Goal: Find contact information: Find contact information

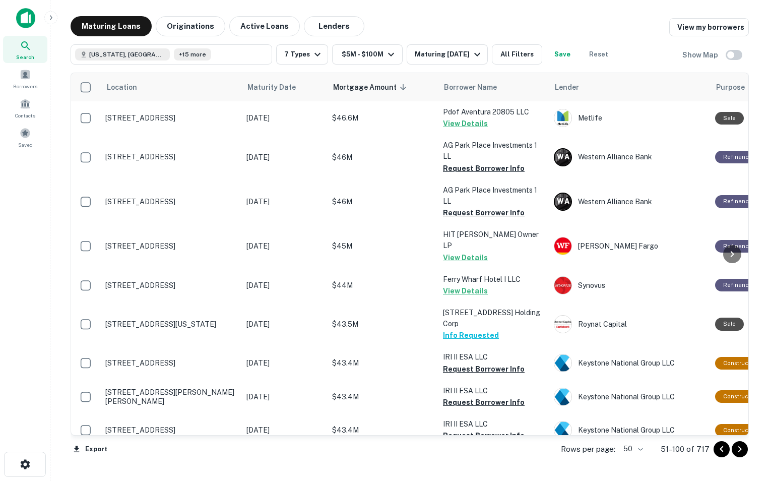
scroll to position [1465, 0]
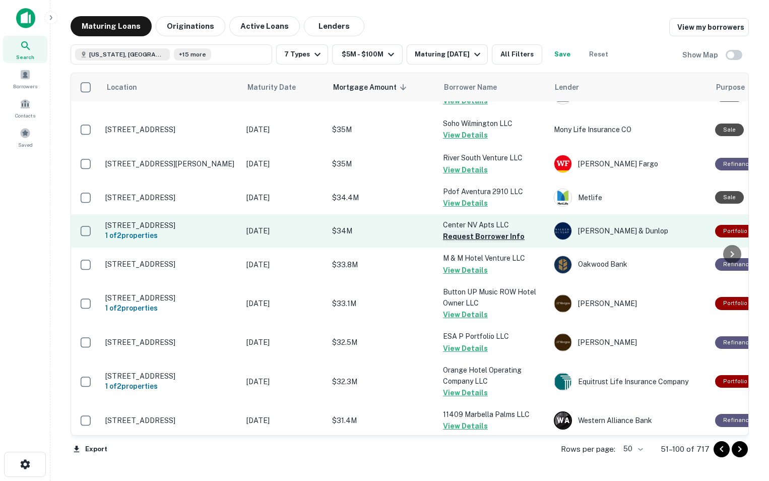
click at [461, 230] on button "Request Borrower Info" at bounding box center [484, 236] width 82 height 12
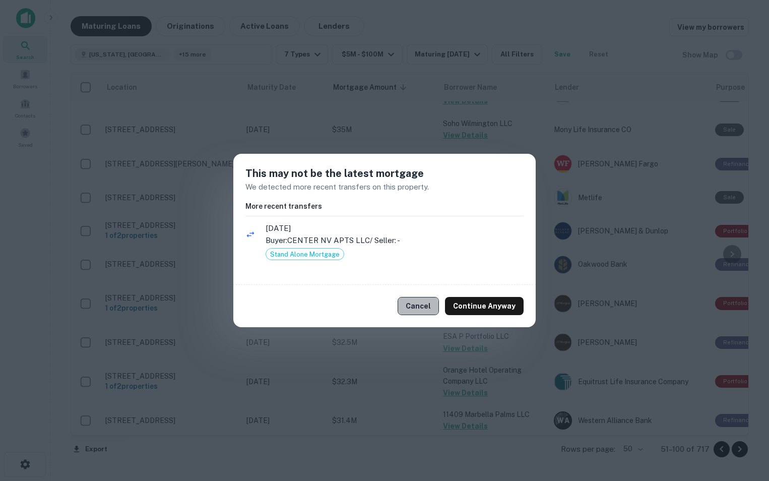
click at [416, 308] on button "Cancel" at bounding box center [418, 306] width 41 height 18
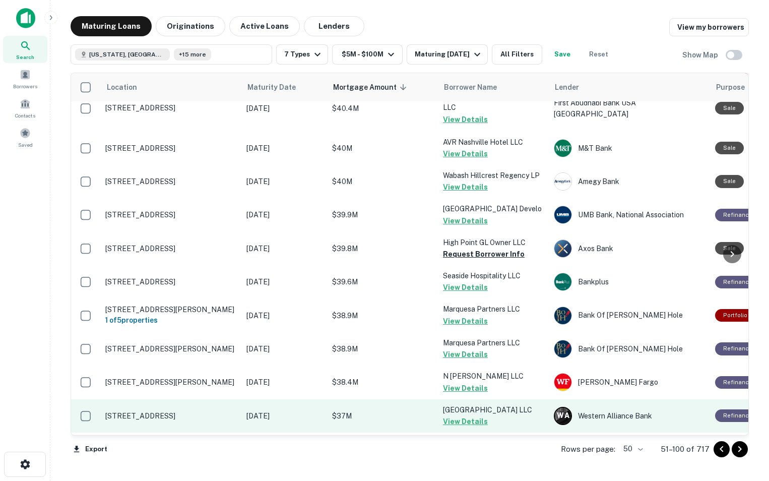
scroll to position [785, 0]
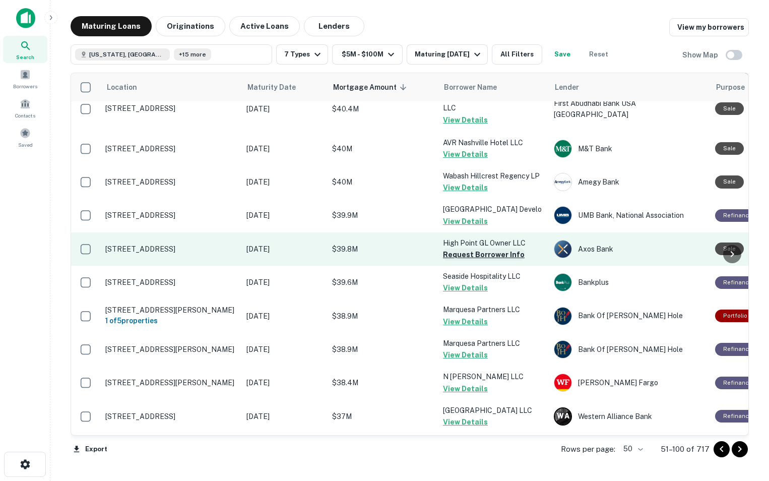
click at [472, 249] on button "Request Borrower Info" at bounding box center [484, 255] width 82 height 12
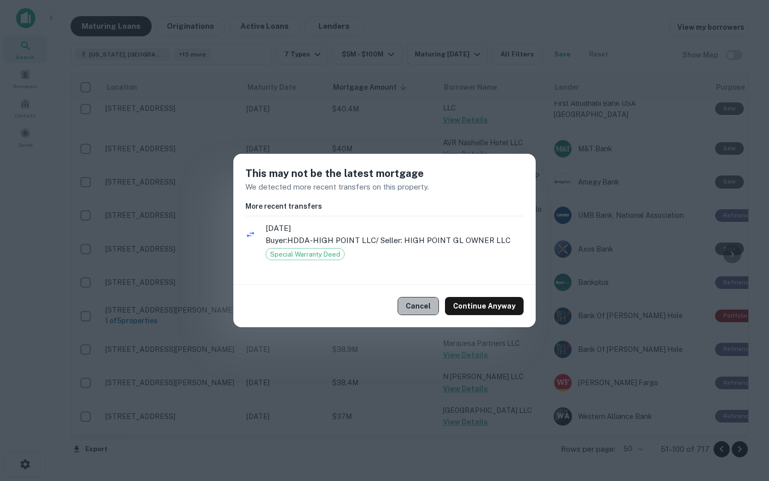
click at [421, 311] on button "Cancel" at bounding box center [418, 306] width 41 height 18
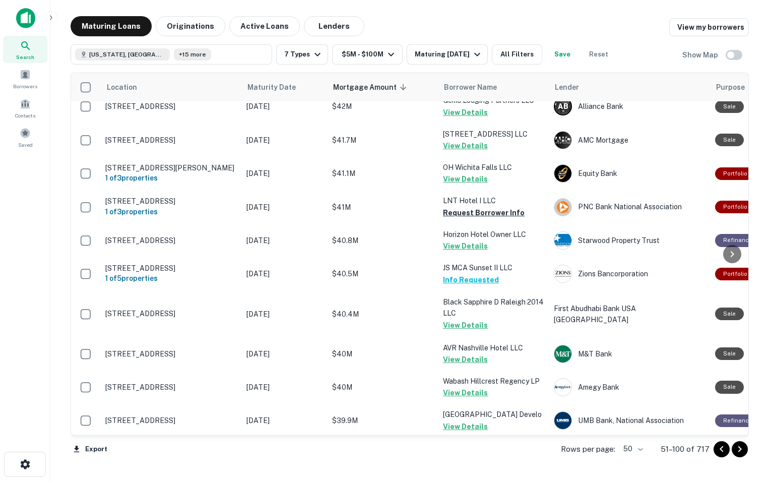
scroll to position [579, 0]
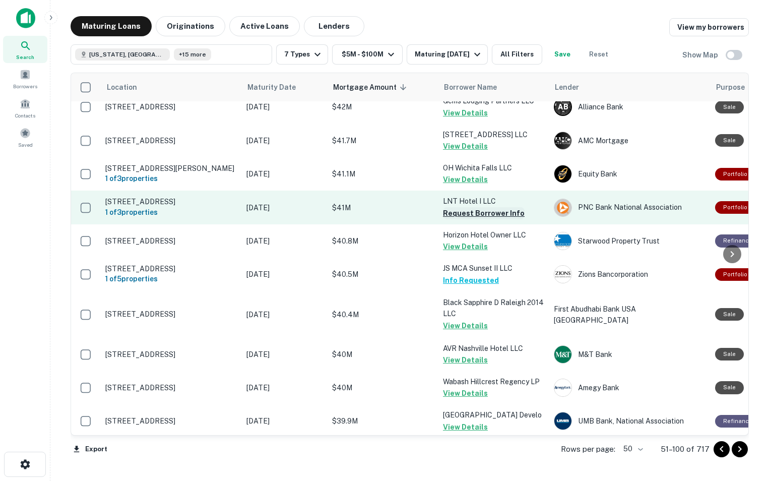
click at [478, 207] on button "Request Borrower Info" at bounding box center [484, 213] width 82 height 12
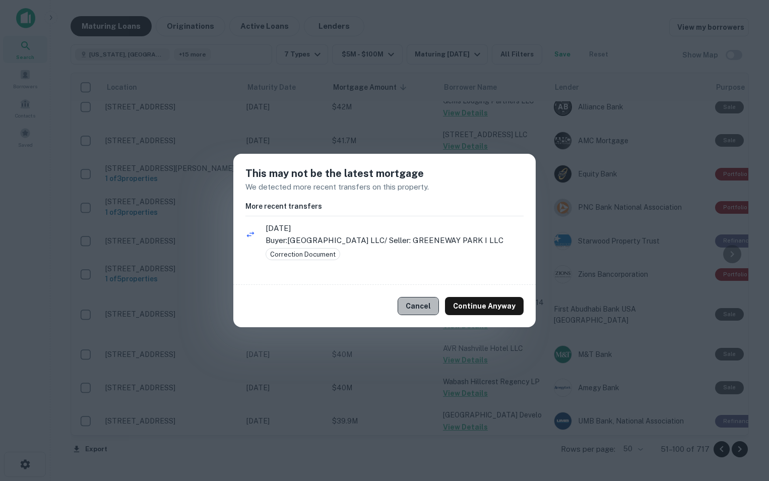
click at [418, 307] on button "Cancel" at bounding box center [418, 306] width 41 height 18
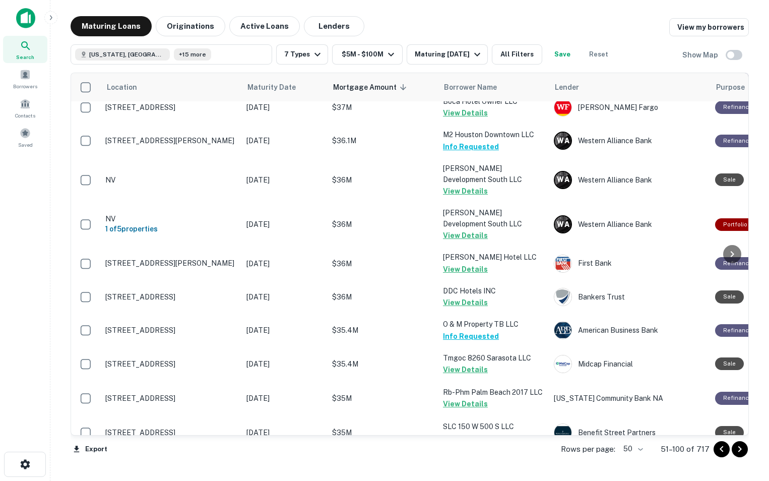
scroll to position [1465, 0]
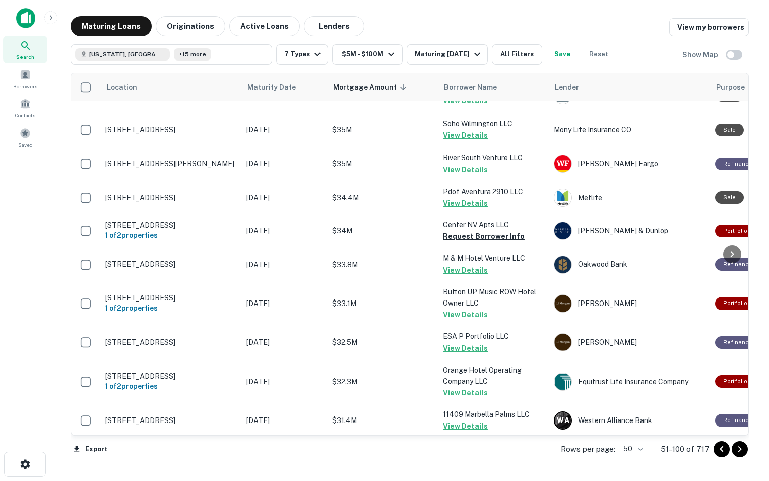
click at [737, 449] on icon "Go to next page" at bounding box center [740, 449] width 12 height 12
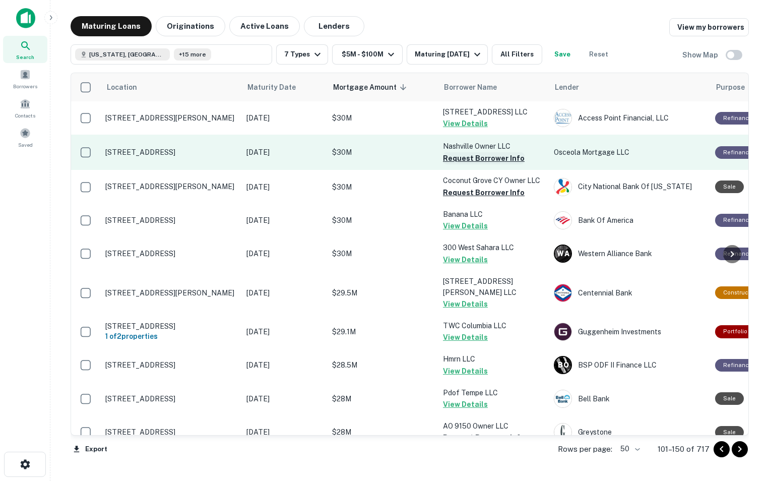
click at [488, 164] on button "Request Borrower Info" at bounding box center [484, 158] width 82 height 12
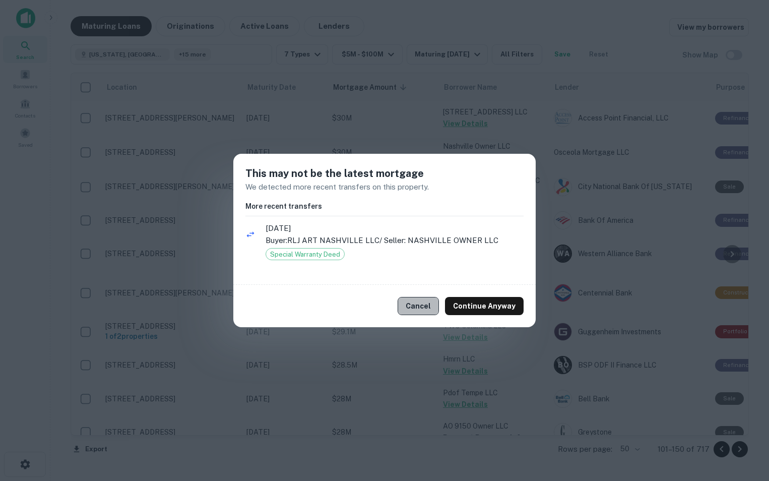
click at [427, 309] on button "Cancel" at bounding box center [418, 306] width 41 height 18
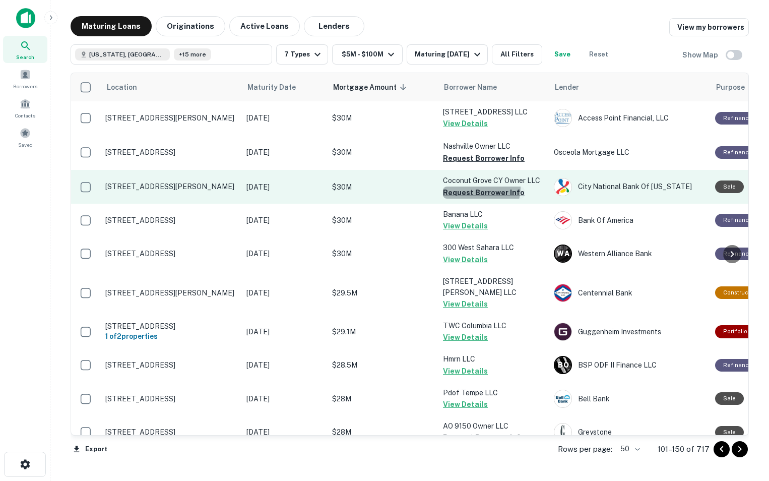
click at [475, 199] on button "Request Borrower Info" at bounding box center [484, 193] width 82 height 12
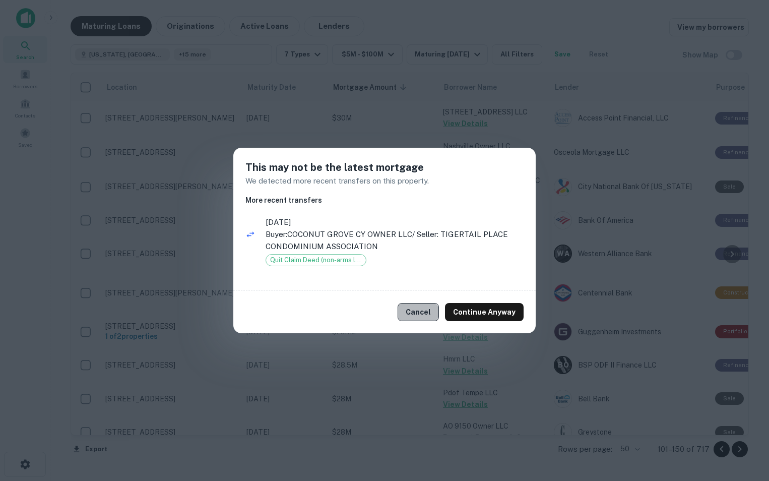
click at [426, 312] on button "Cancel" at bounding box center [418, 312] width 41 height 18
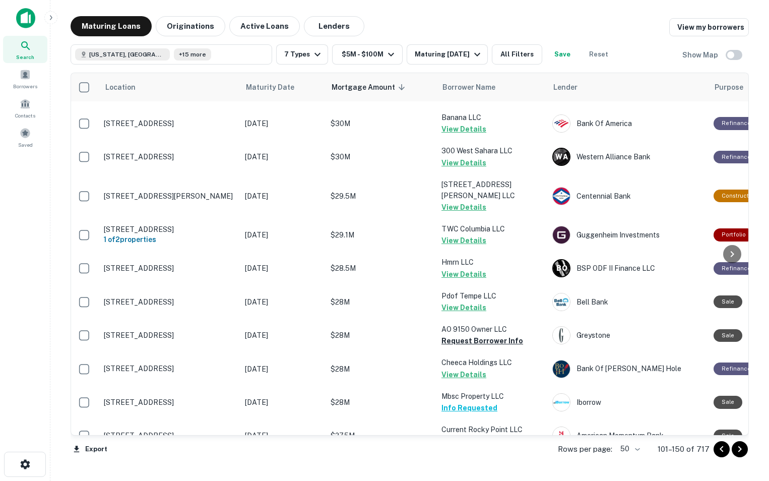
scroll to position [97, 1]
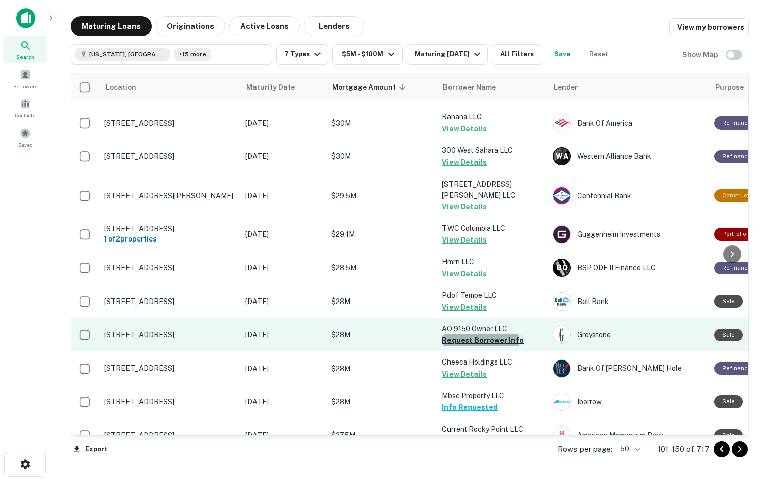
click at [447, 346] on button "Request Borrower Info" at bounding box center [483, 340] width 82 height 12
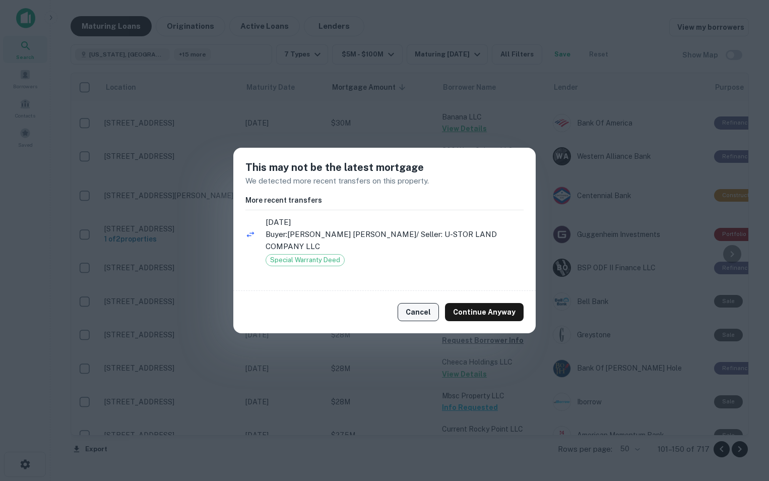
click at [422, 306] on button "Cancel" at bounding box center [418, 312] width 41 height 18
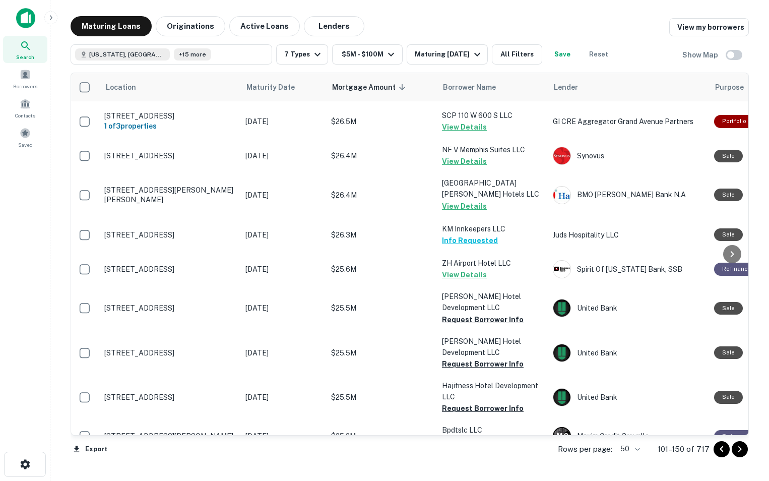
scroll to position [648, 1]
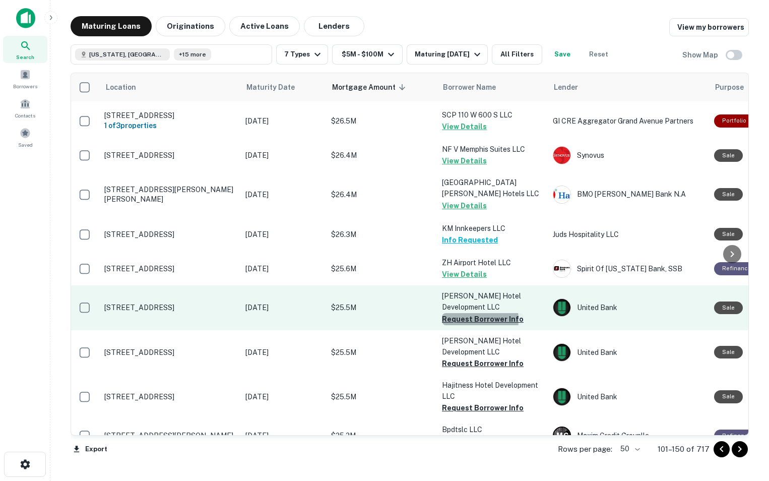
click at [471, 313] on button "Request Borrower Info" at bounding box center [483, 319] width 82 height 12
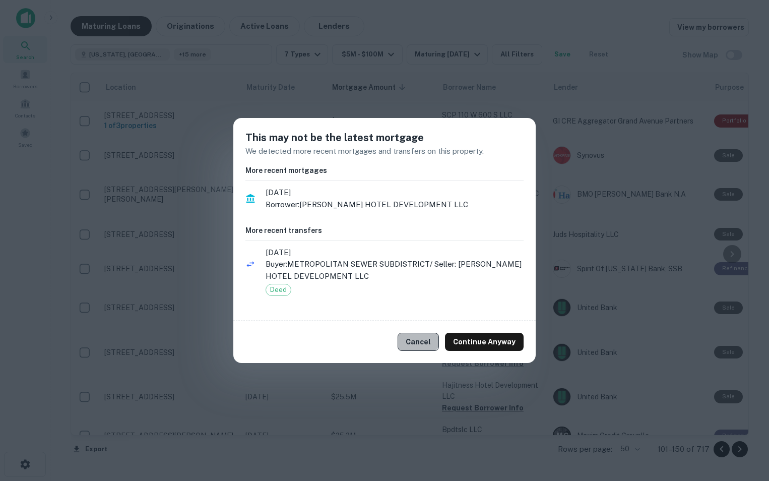
click at [419, 349] on button "Cancel" at bounding box center [418, 342] width 41 height 18
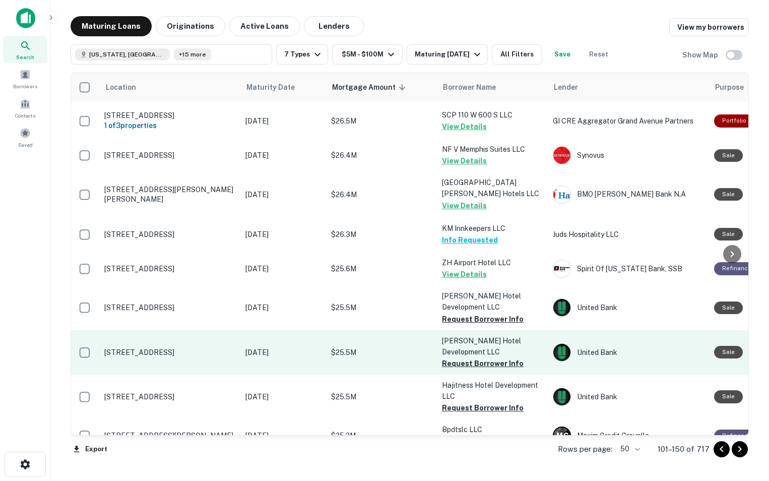
click at [440, 333] on td "[PERSON_NAME] Hotel Development LLC Request Borrower Info" at bounding box center [492, 352] width 111 height 44
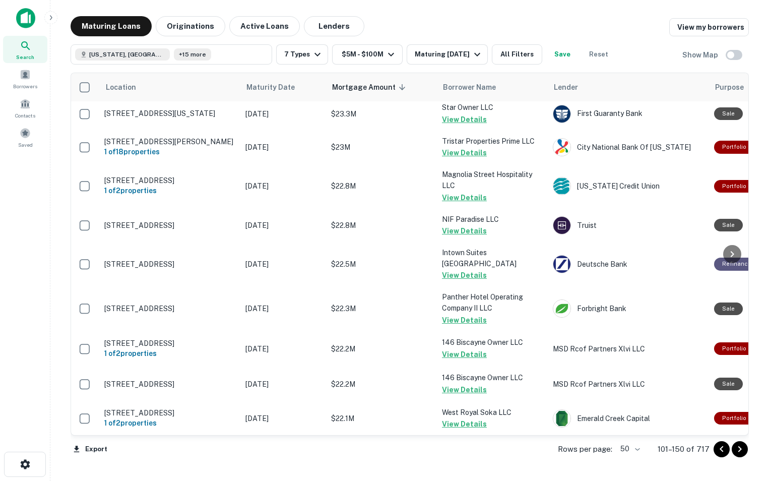
scroll to position [1461, 1]
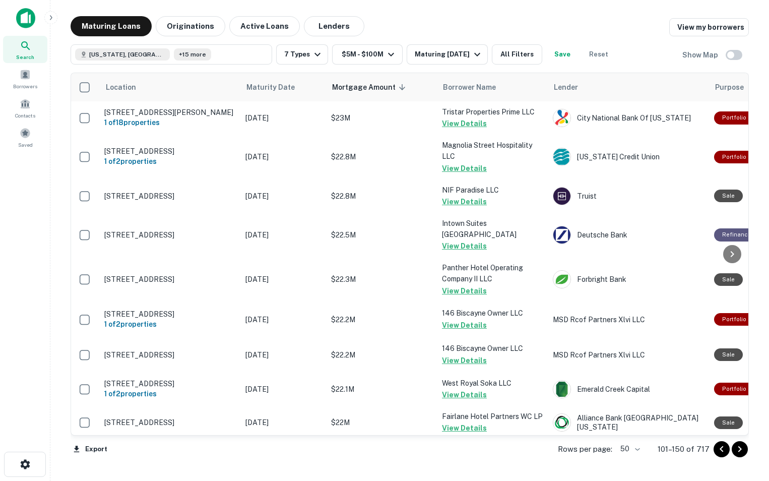
click at [739, 449] on icon "Go to next page" at bounding box center [740, 449] width 12 height 12
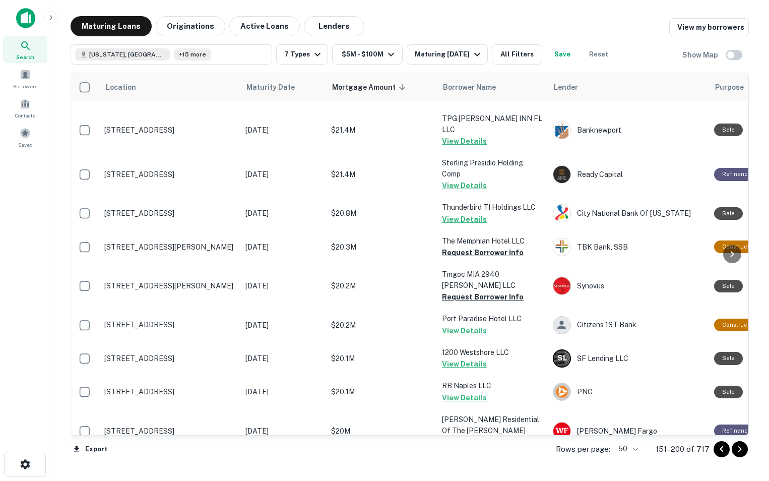
scroll to position [153, 1]
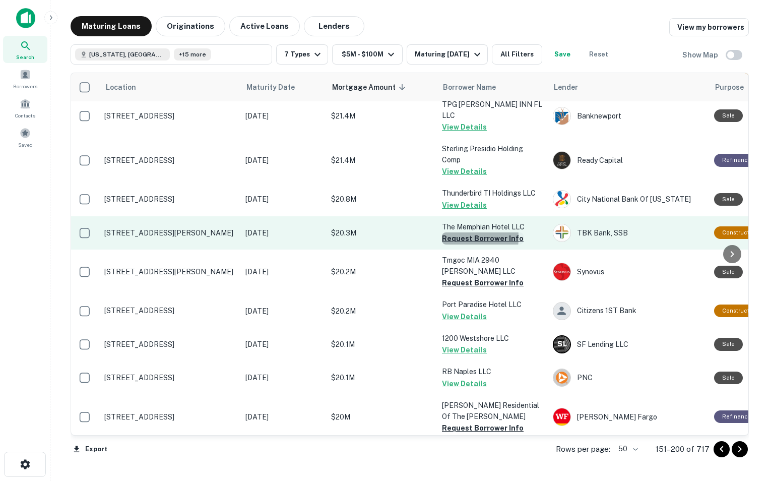
click at [448, 232] on button "Request Borrower Info" at bounding box center [483, 238] width 82 height 12
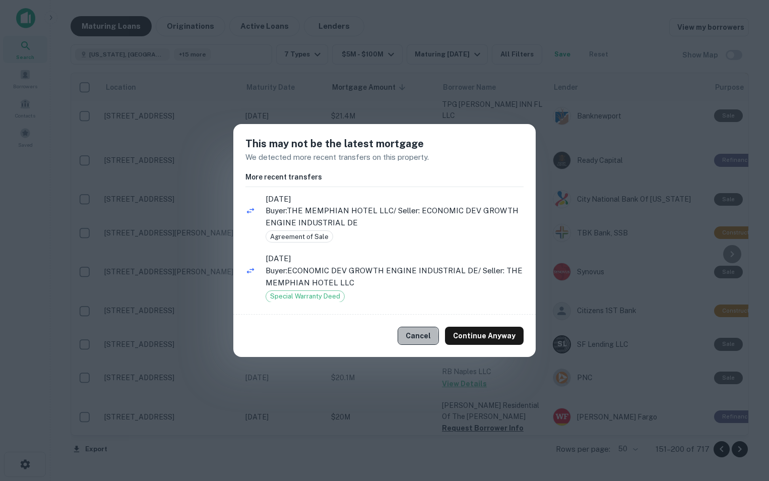
drag, startPoint x: 419, startPoint y: 335, endPoint x: 405, endPoint y: 337, distance: 13.7
click at [405, 337] on button "Cancel" at bounding box center [418, 336] width 41 height 18
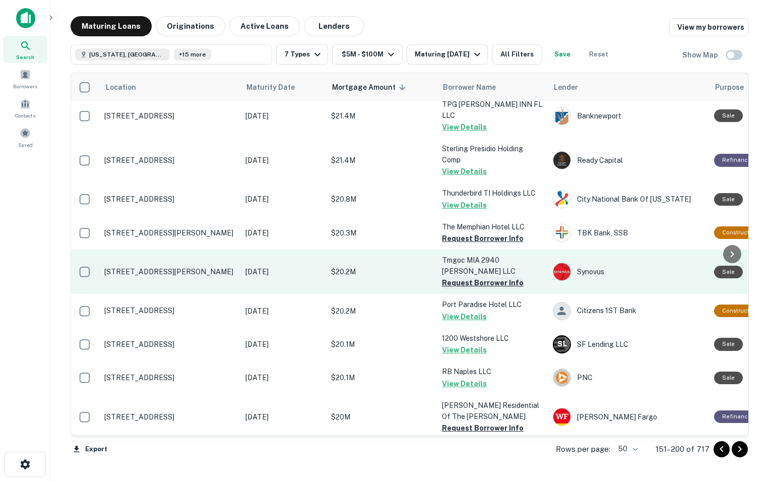
click at [443, 277] on button "Request Borrower Info" at bounding box center [483, 283] width 82 height 12
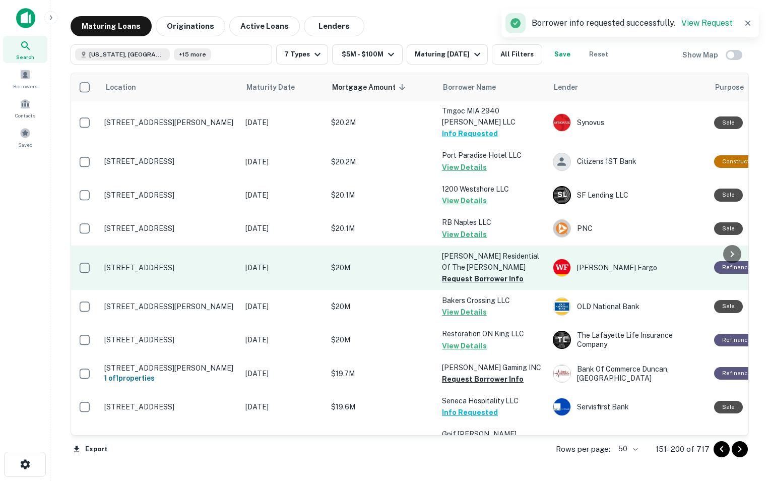
scroll to position [303, 1]
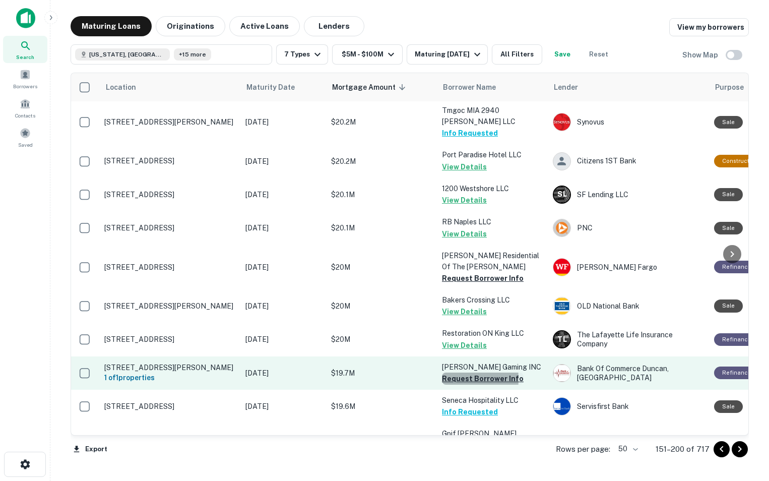
click at [448, 373] on button "Request Borrower Info" at bounding box center [483, 379] width 82 height 12
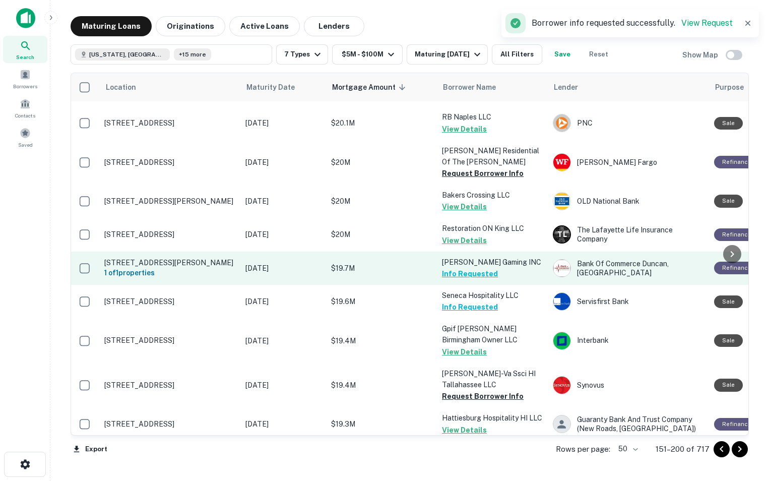
scroll to position [425, 1]
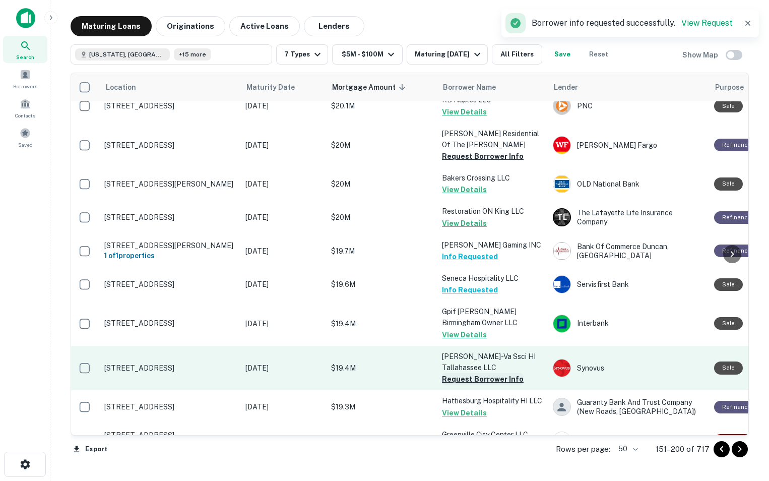
click at [454, 373] on button "Request Borrower Info" at bounding box center [483, 379] width 82 height 12
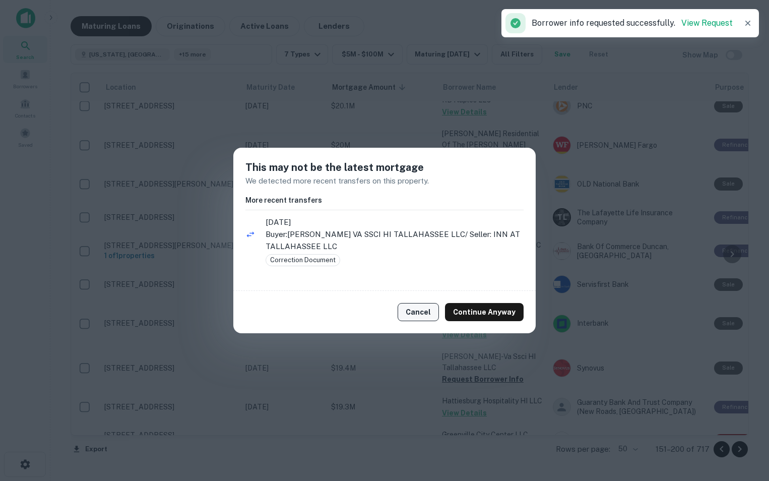
click at [416, 312] on button "Cancel" at bounding box center [418, 312] width 41 height 18
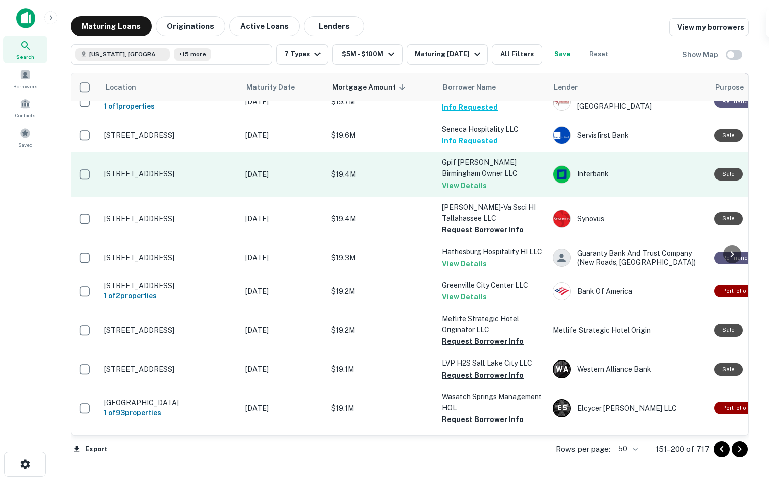
scroll to position [574, 1]
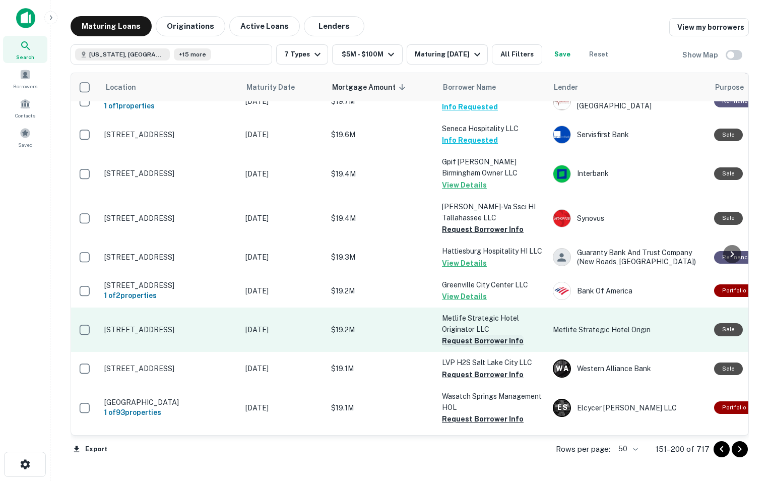
click at [449, 335] on button "Request Borrower Info" at bounding box center [483, 341] width 82 height 12
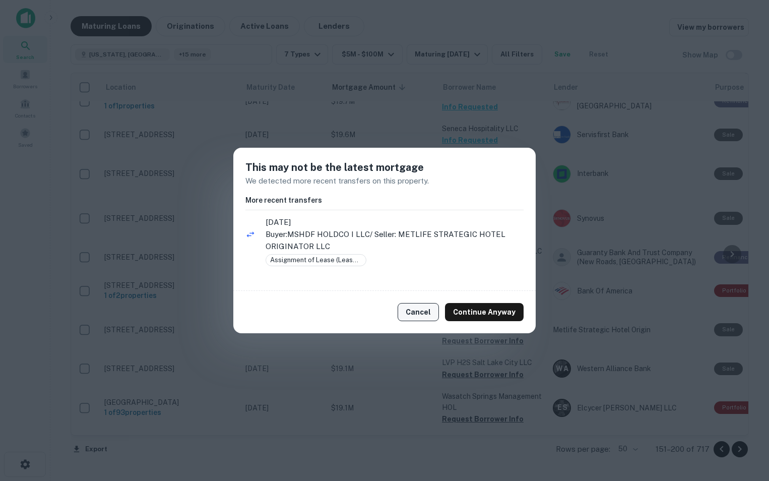
click at [428, 312] on button "Cancel" at bounding box center [418, 312] width 41 height 18
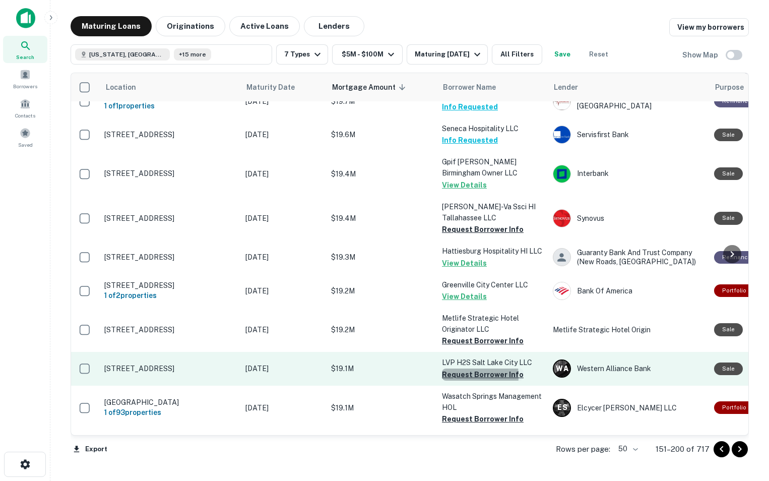
click at [451, 369] on button "Request Borrower Info" at bounding box center [483, 375] width 82 height 12
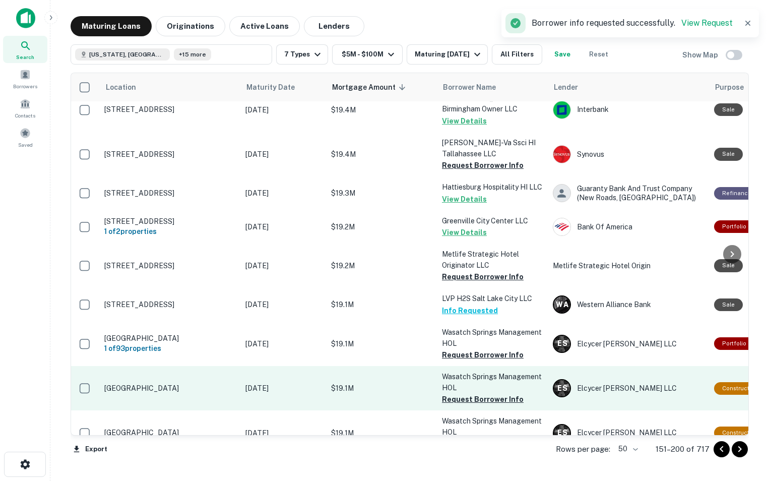
scroll to position [648, 1]
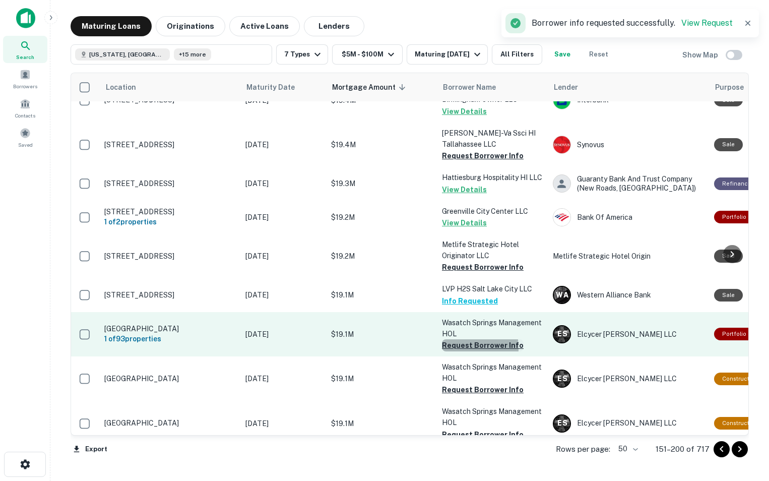
click at [456, 339] on button "Request Borrower Info" at bounding box center [483, 345] width 82 height 12
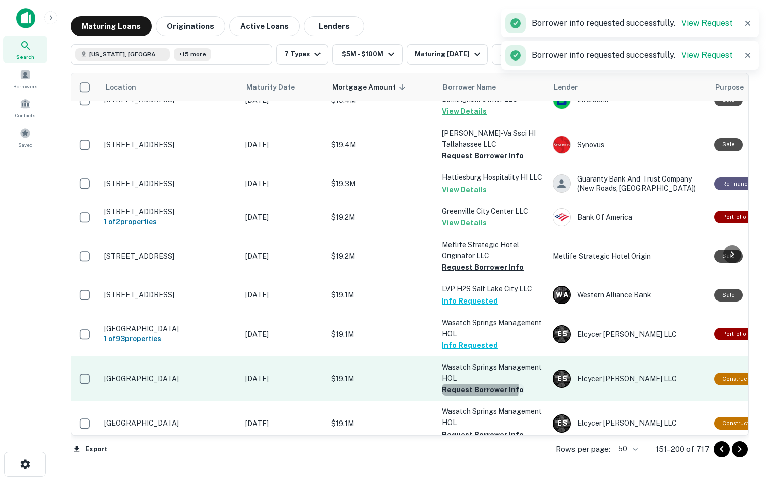
click at [456, 384] on button "Request Borrower Info" at bounding box center [483, 390] width 82 height 12
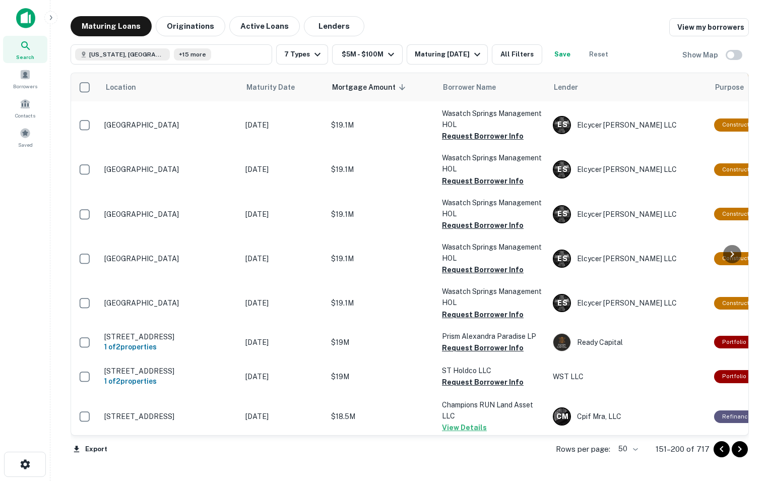
scroll to position [1347, 1]
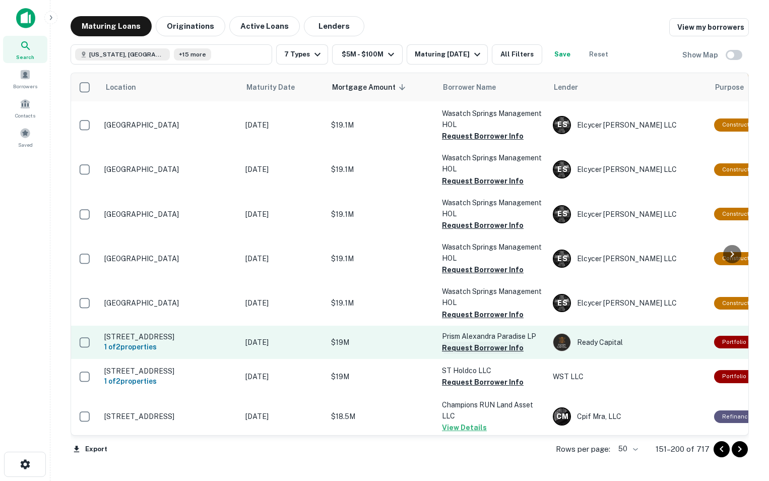
click at [447, 342] on button "Request Borrower Info" at bounding box center [483, 348] width 82 height 12
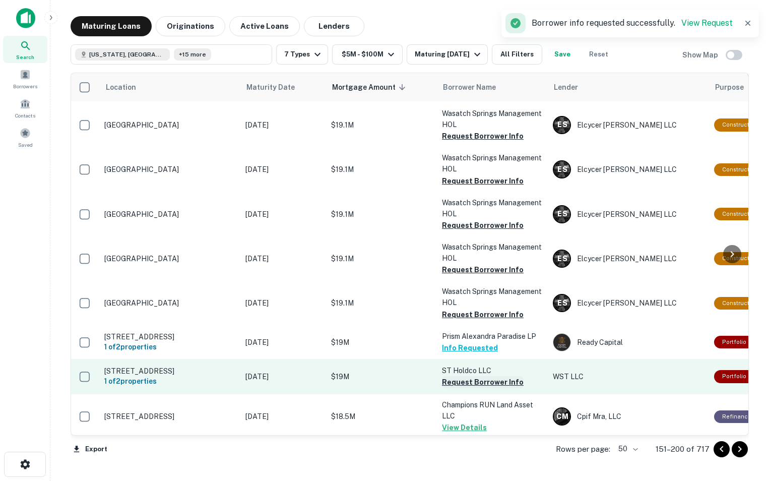
click at [447, 376] on button "Request Borrower Info" at bounding box center [483, 382] width 82 height 12
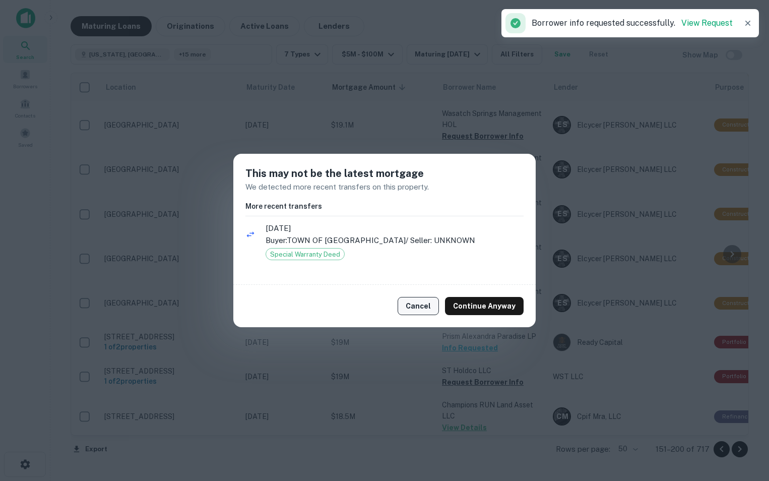
click at [421, 304] on button "Cancel" at bounding box center [418, 306] width 41 height 18
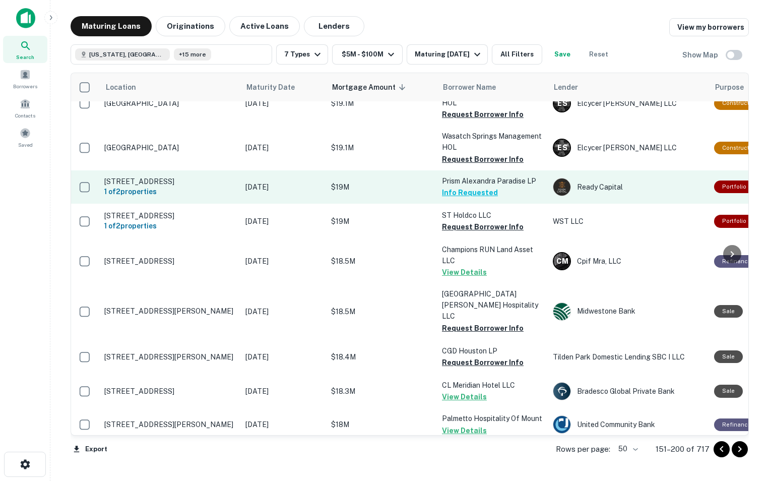
scroll to position [1503, 1]
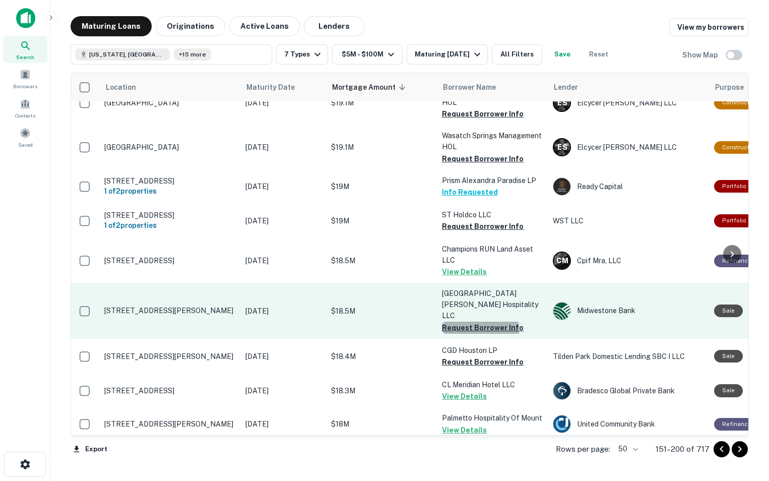
click at [459, 322] on button "Request Borrower Info" at bounding box center [483, 328] width 82 height 12
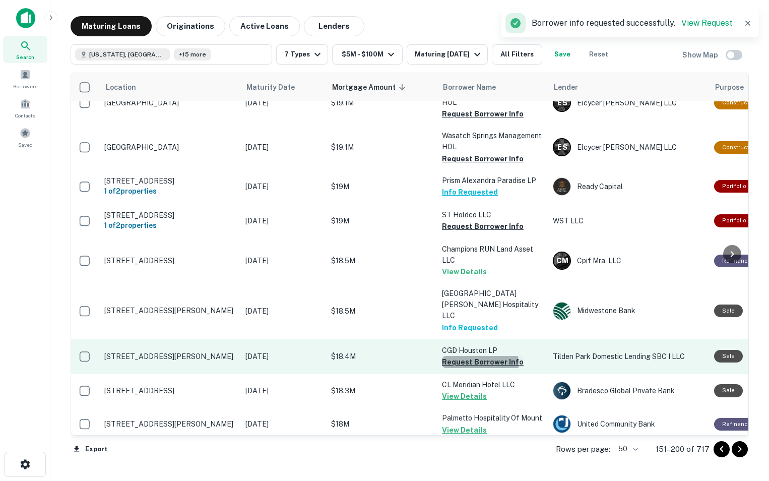
click at [451, 356] on button "Request Borrower Info" at bounding box center [483, 362] width 82 height 12
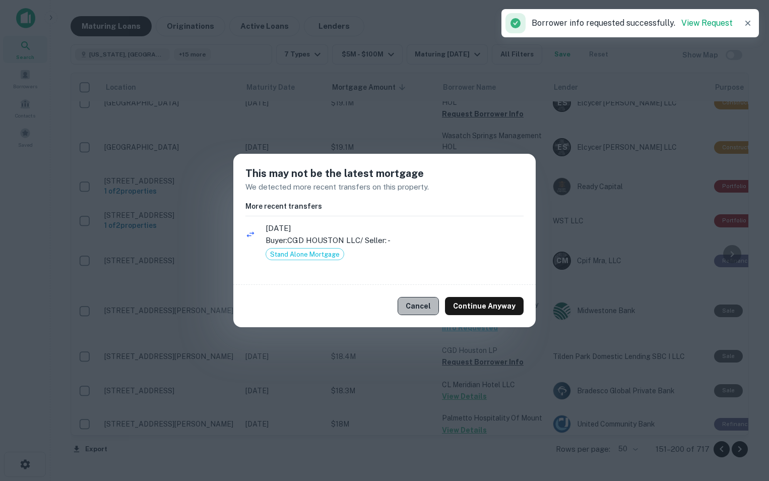
click at [427, 301] on button "Cancel" at bounding box center [418, 306] width 41 height 18
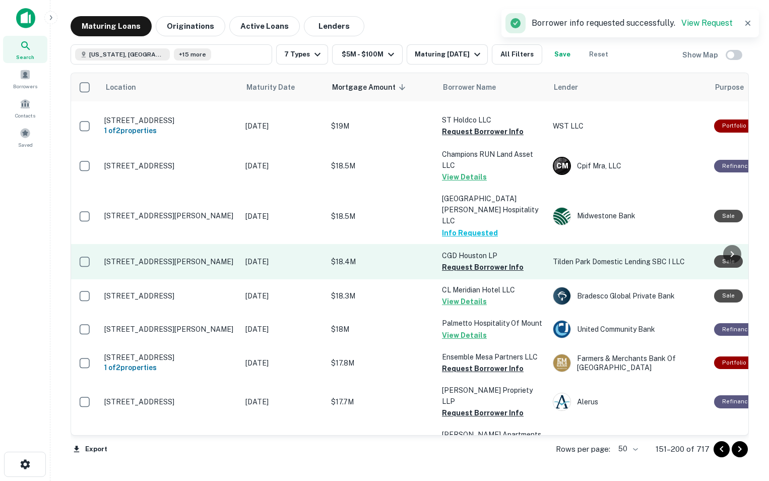
scroll to position [1615, 1]
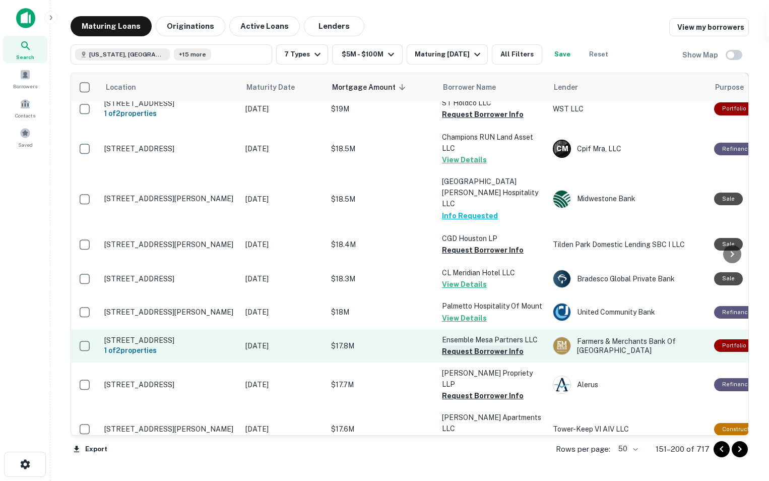
click at [456, 345] on button "Request Borrower Info" at bounding box center [483, 351] width 82 height 12
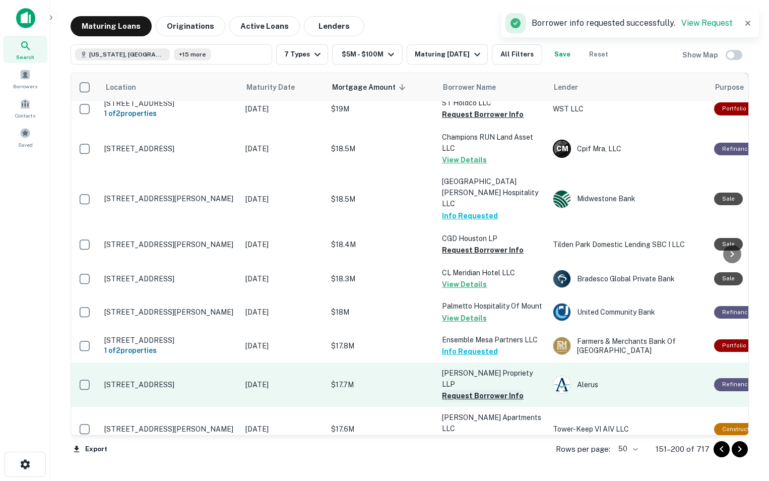
click at [451, 390] on button "Request Borrower Info" at bounding box center [483, 396] width 82 height 12
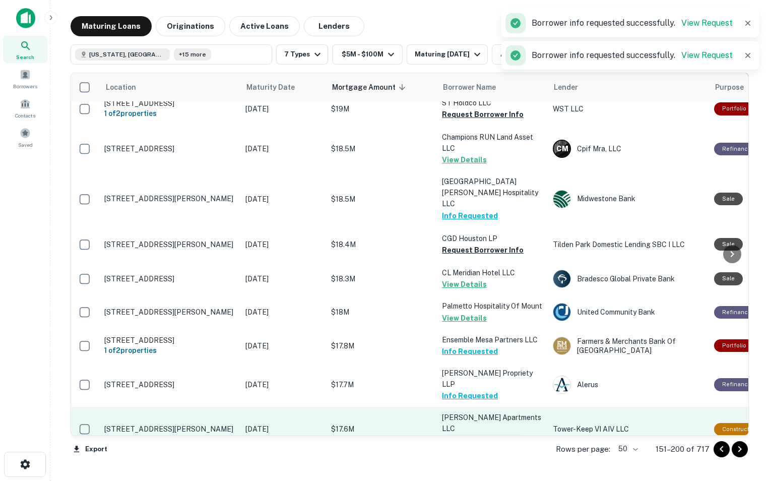
click at [457, 435] on button "Request Borrower Info" at bounding box center [483, 441] width 82 height 12
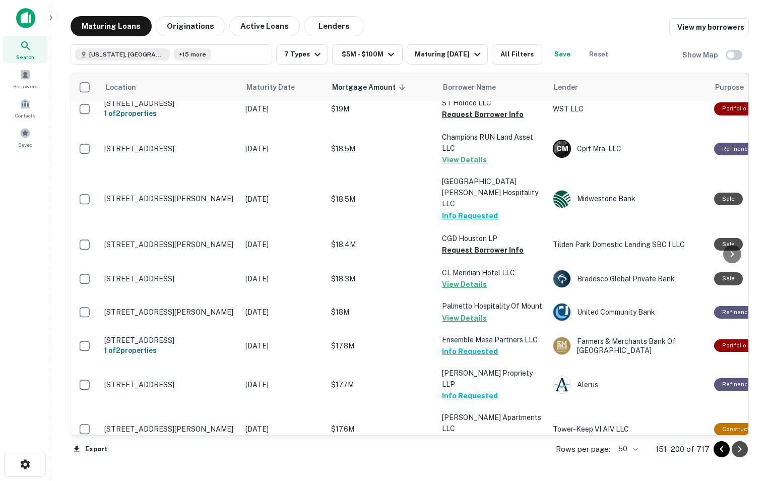
click at [741, 452] on icon "Go to next page" at bounding box center [740, 449] width 12 height 12
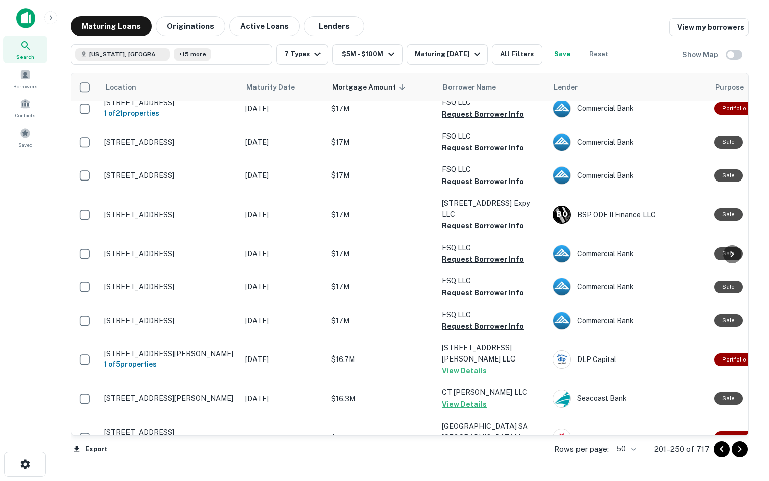
scroll to position [0, 1]
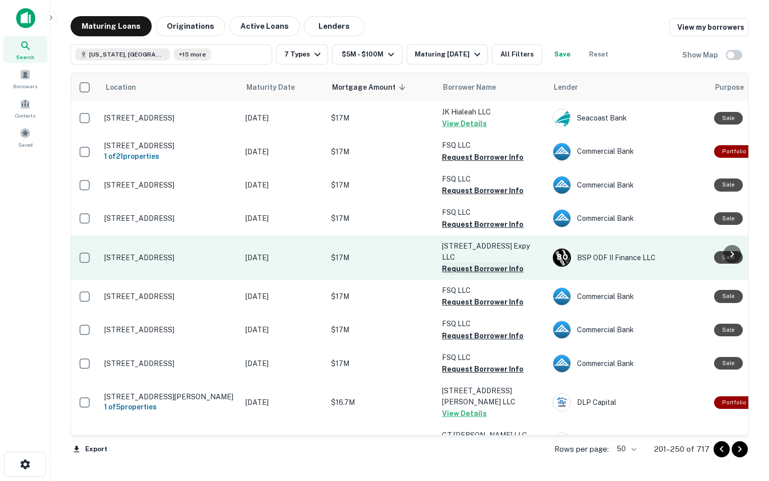
click at [466, 263] on button "Request Borrower Info" at bounding box center [483, 269] width 82 height 12
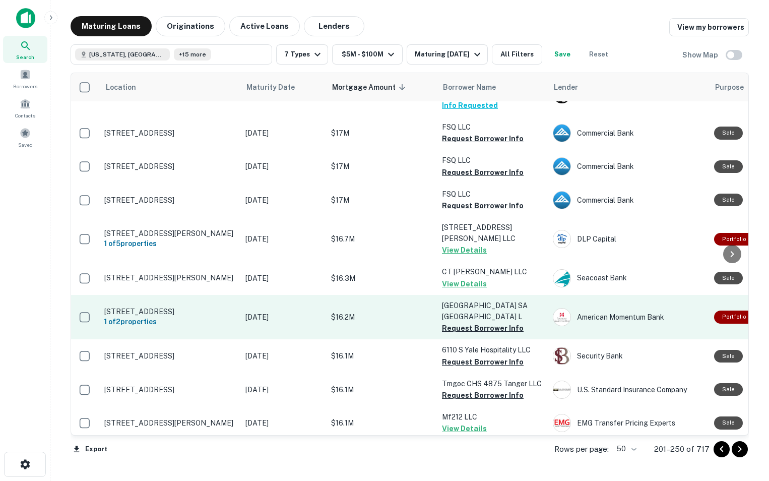
scroll to position [172, 1]
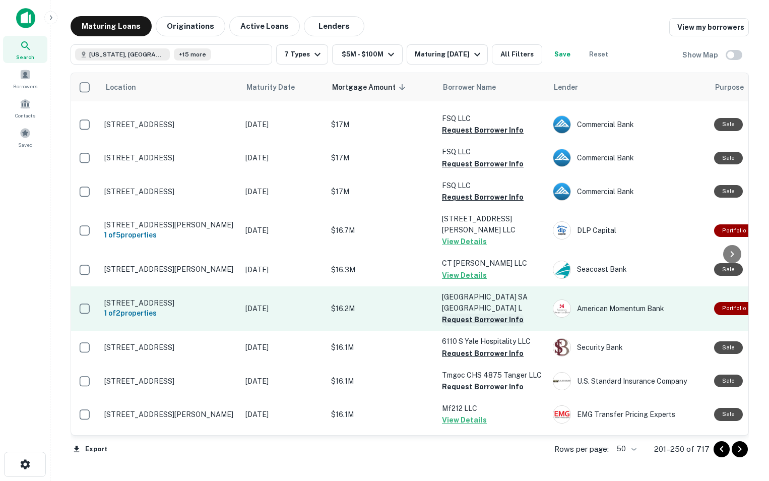
click at [475, 314] on button "Request Borrower Info" at bounding box center [483, 320] width 82 height 12
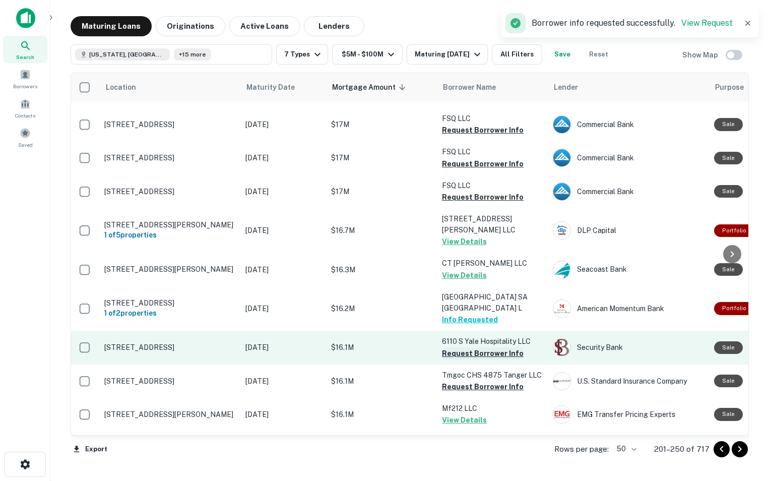
click at [467, 347] on button "Request Borrower Info" at bounding box center [483, 353] width 82 height 12
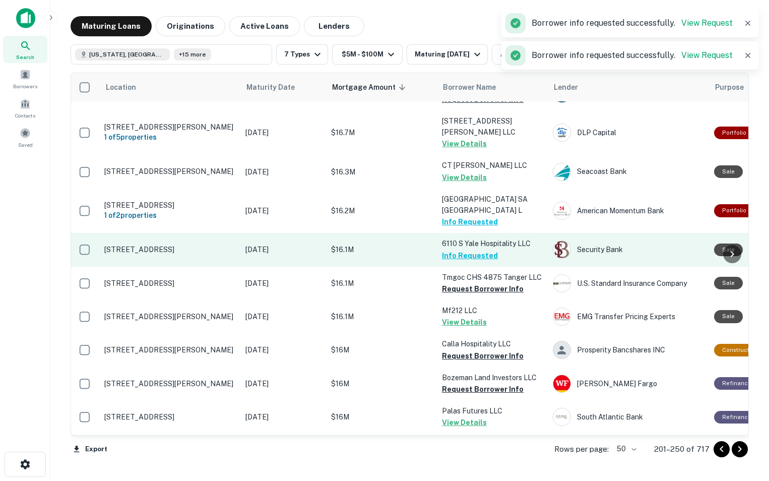
scroll to position [269, 1]
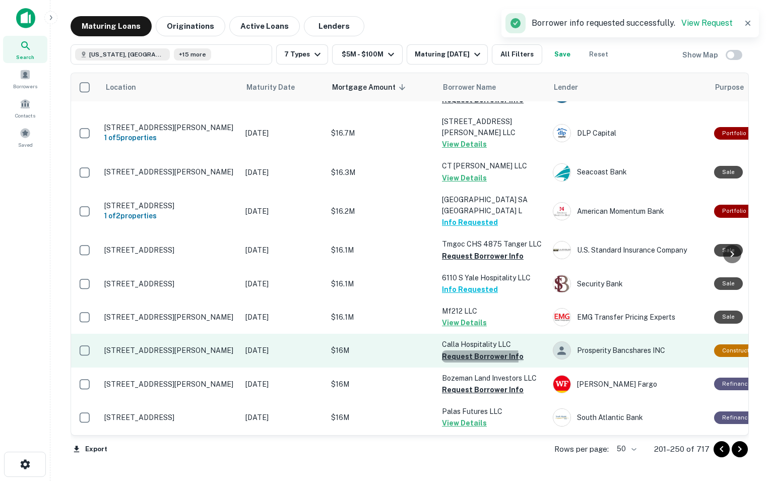
click at [455, 350] on button "Request Borrower Info" at bounding box center [483, 356] width 82 height 12
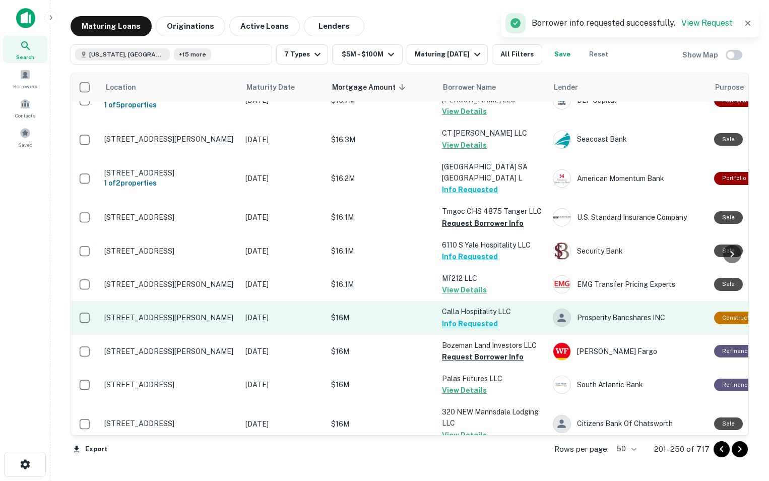
scroll to position [352, 1]
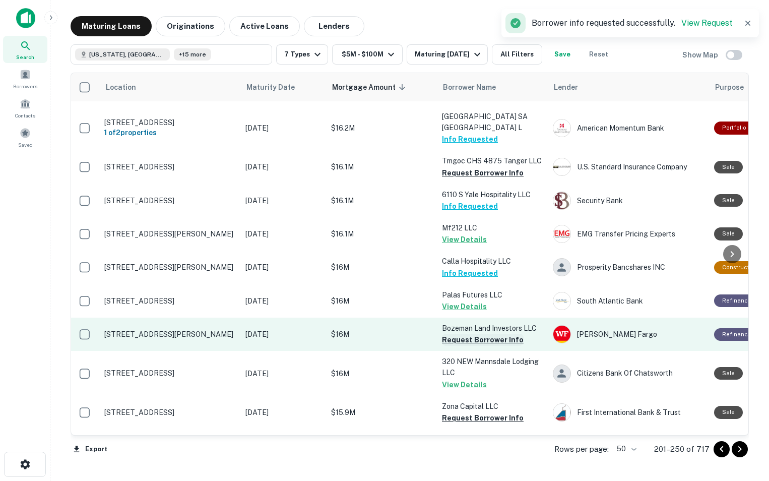
click at [460, 334] on button "Request Borrower Info" at bounding box center [483, 340] width 82 height 12
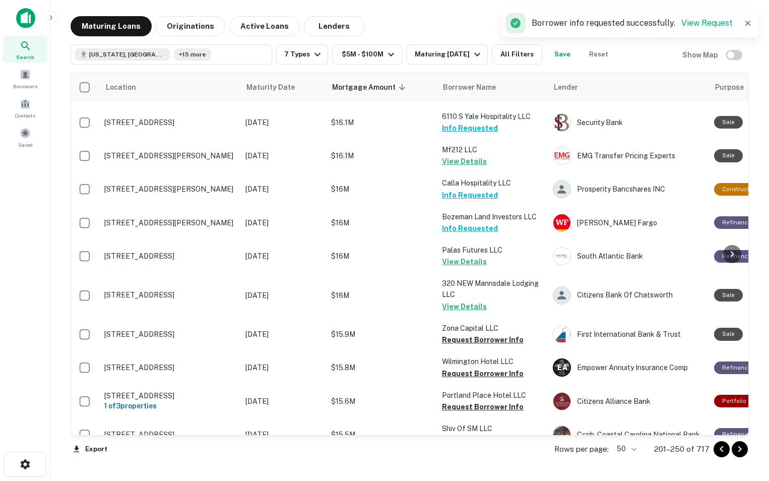
scroll to position [431, 1]
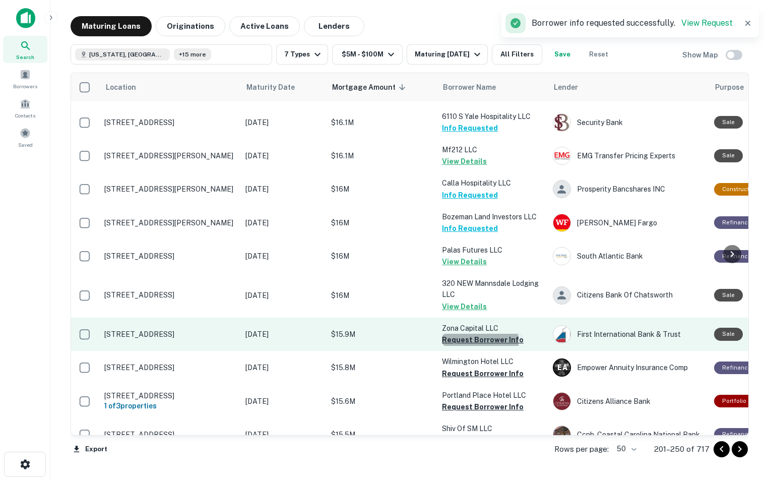
click at [468, 334] on button "Request Borrower Info" at bounding box center [483, 340] width 82 height 12
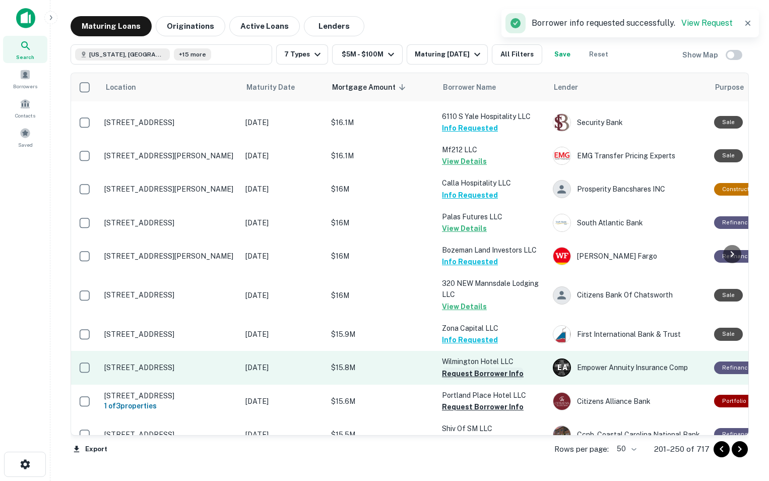
click at [453, 368] on button "Request Borrower Info" at bounding box center [483, 374] width 82 height 12
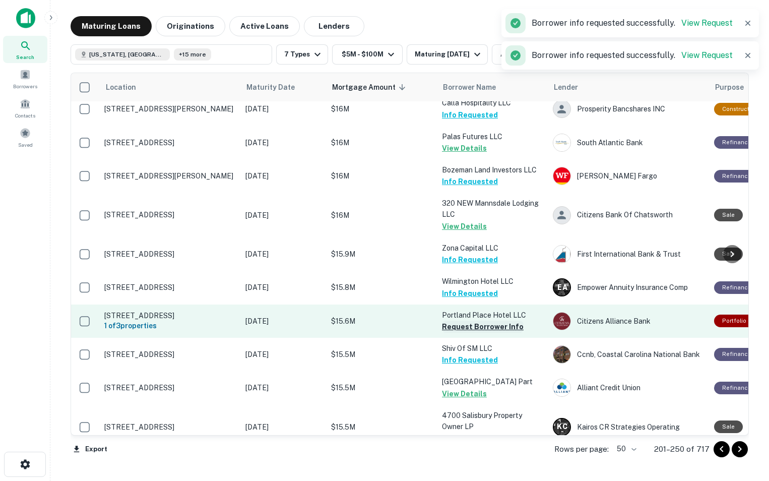
scroll to position [511, 1]
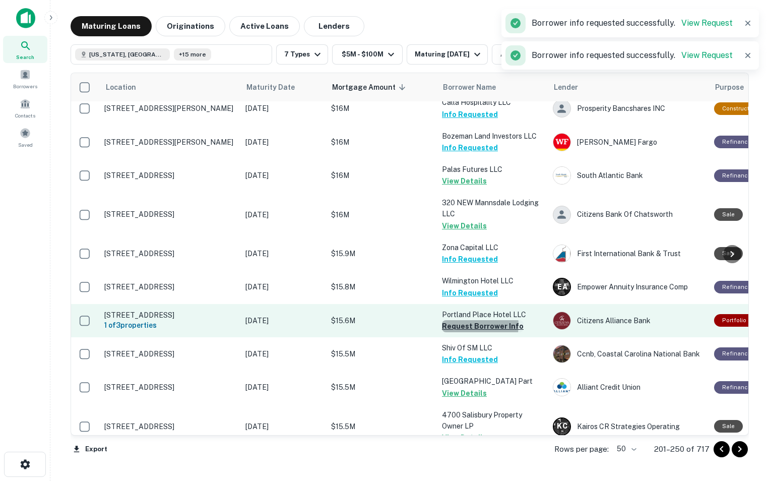
click at [466, 320] on button "Request Borrower Info" at bounding box center [483, 326] width 82 height 12
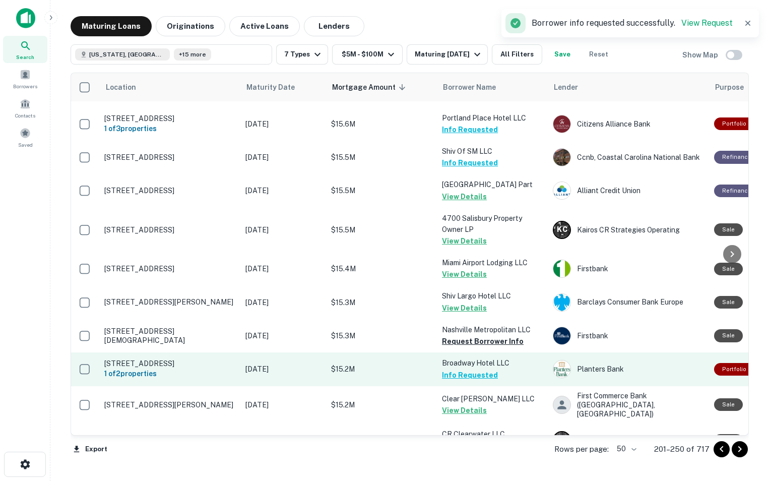
scroll to position [708, 1]
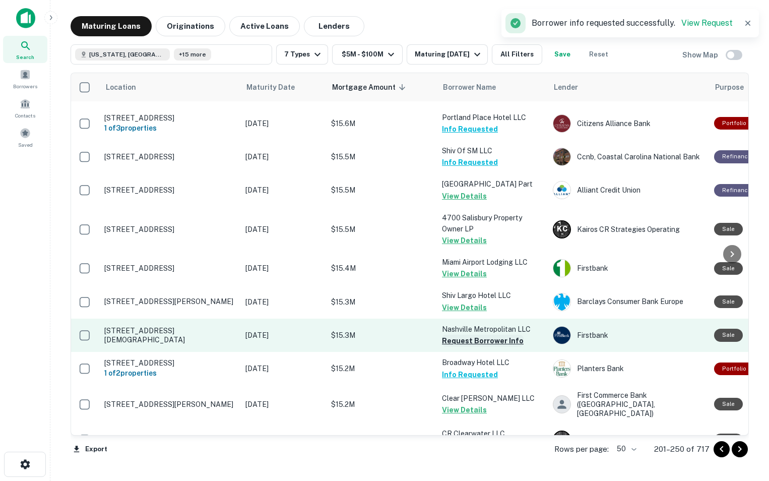
click at [470, 335] on button "Request Borrower Info" at bounding box center [483, 341] width 82 height 12
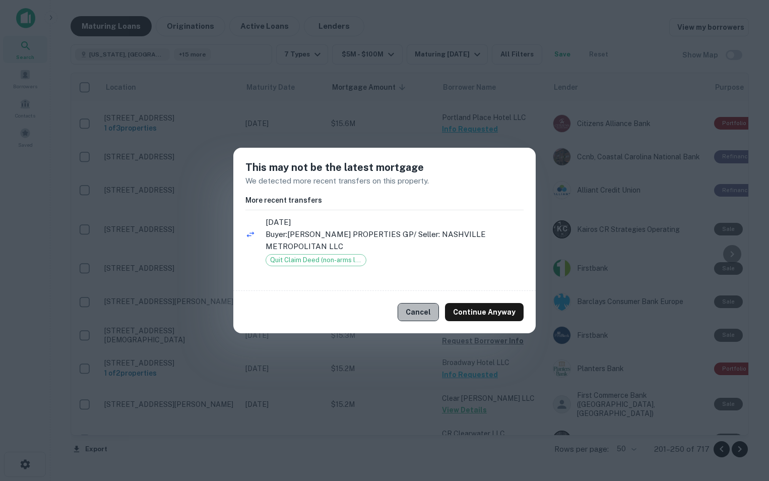
click at [427, 318] on button "Cancel" at bounding box center [418, 312] width 41 height 18
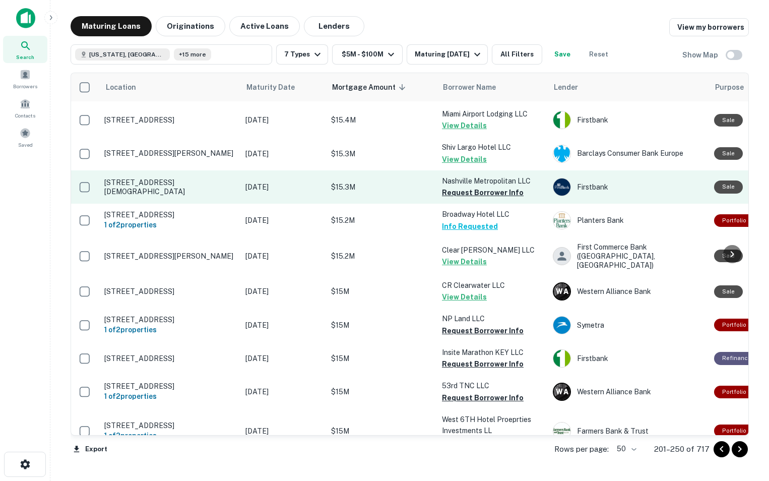
scroll to position [857, 1]
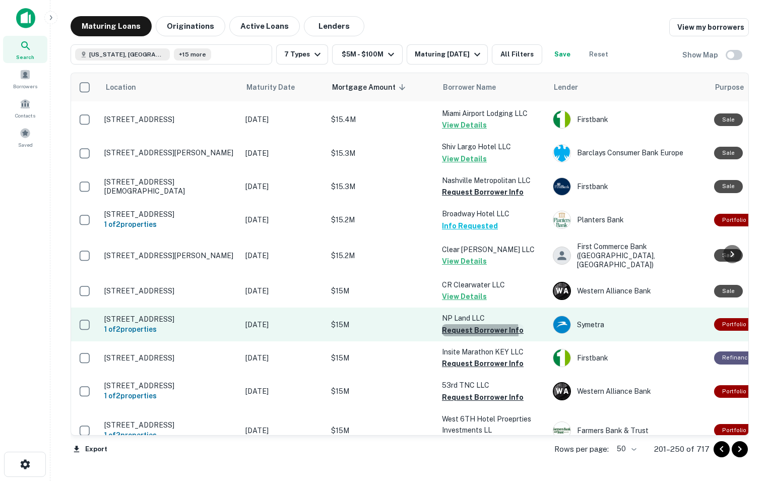
click at [458, 327] on button "Request Borrower Info" at bounding box center [483, 330] width 82 height 12
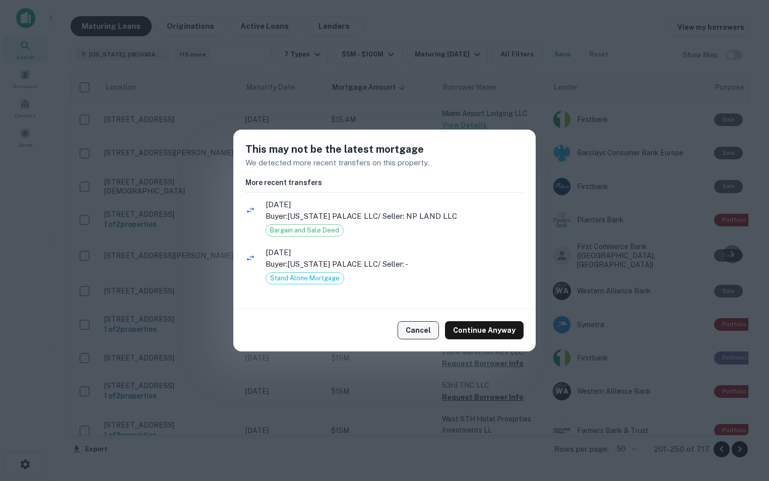
click at [436, 336] on button "Cancel" at bounding box center [418, 330] width 41 height 18
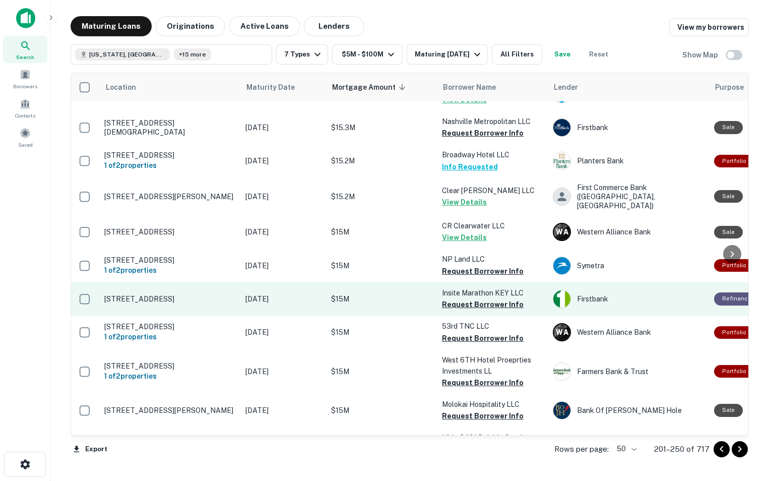
scroll to position [917, 1]
click at [468, 298] on button "Request Borrower Info" at bounding box center [483, 304] width 82 height 12
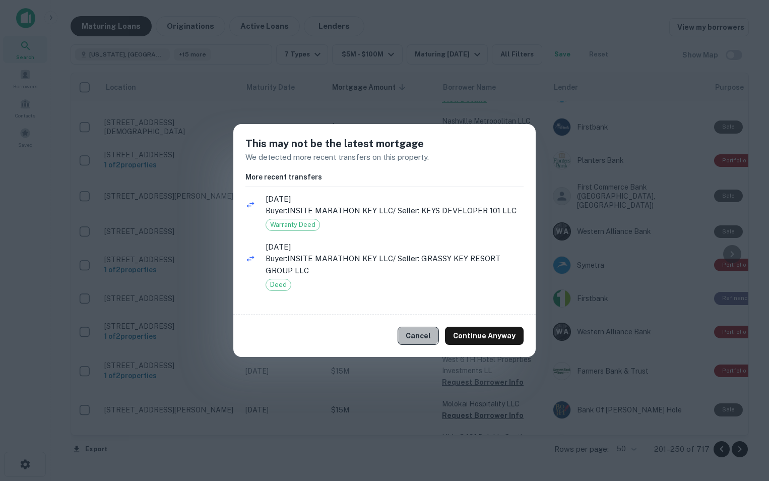
click at [423, 336] on button "Cancel" at bounding box center [418, 336] width 41 height 18
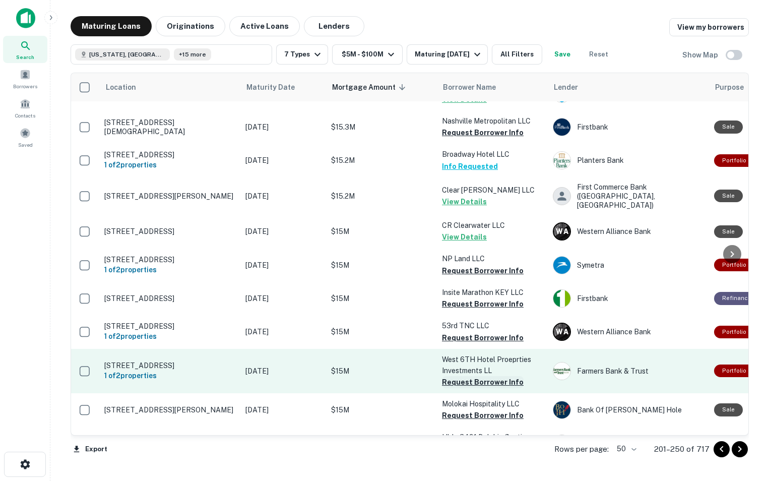
click at [461, 376] on button "Request Borrower Info" at bounding box center [483, 382] width 82 height 12
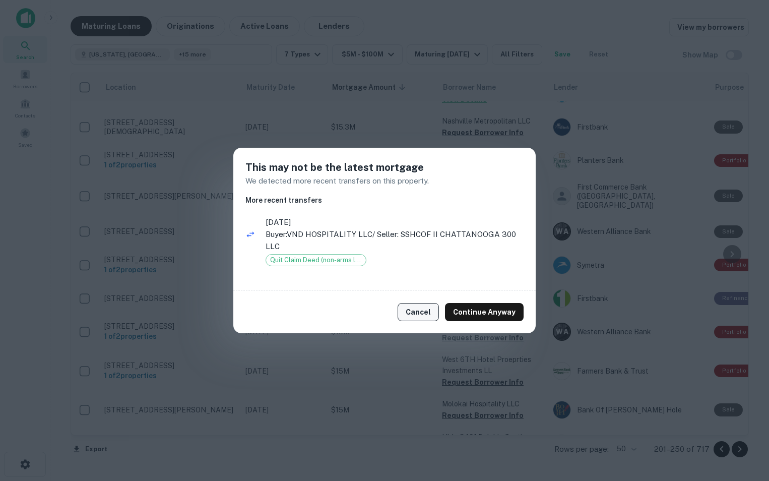
click at [425, 316] on button "Cancel" at bounding box center [418, 312] width 41 height 18
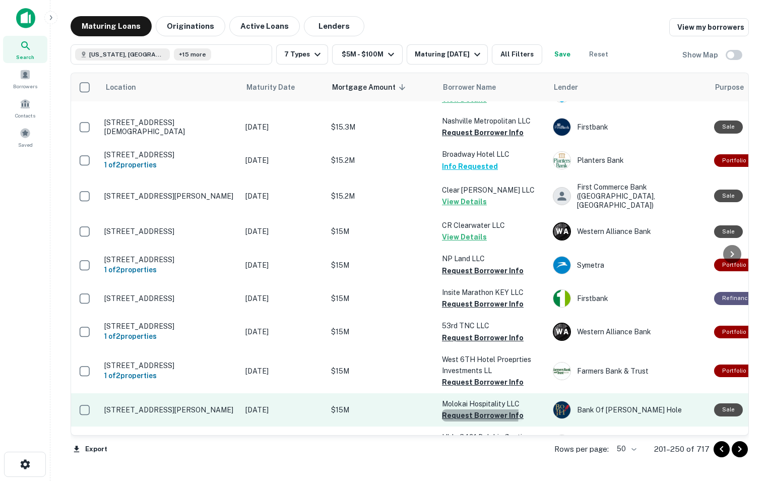
click at [447, 411] on button "Request Borrower Info" at bounding box center [483, 415] width 82 height 12
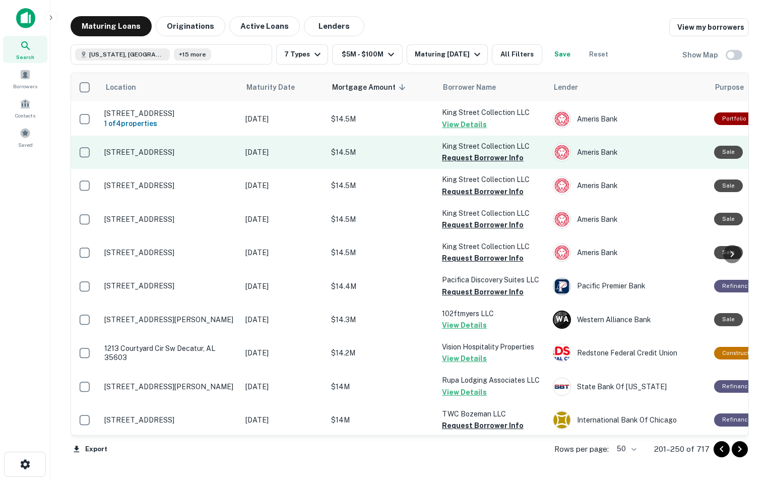
scroll to position [1363, 1]
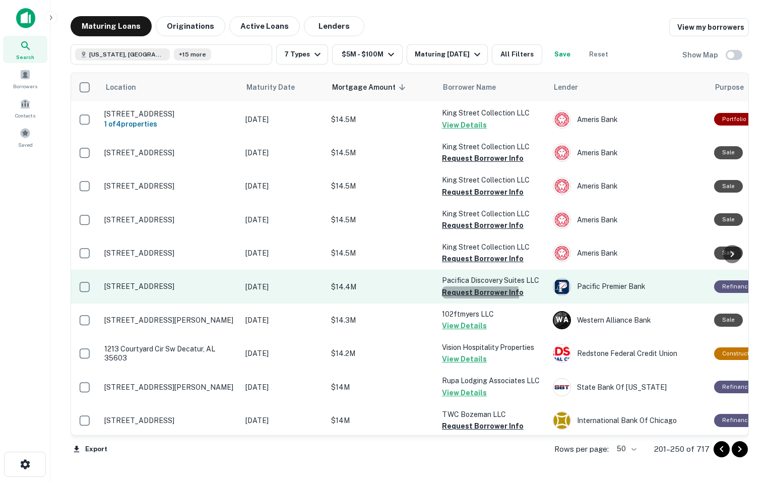
click at [465, 294] on button "Request Borrower Info" at bounding box center [483, 292] width 82 height 12
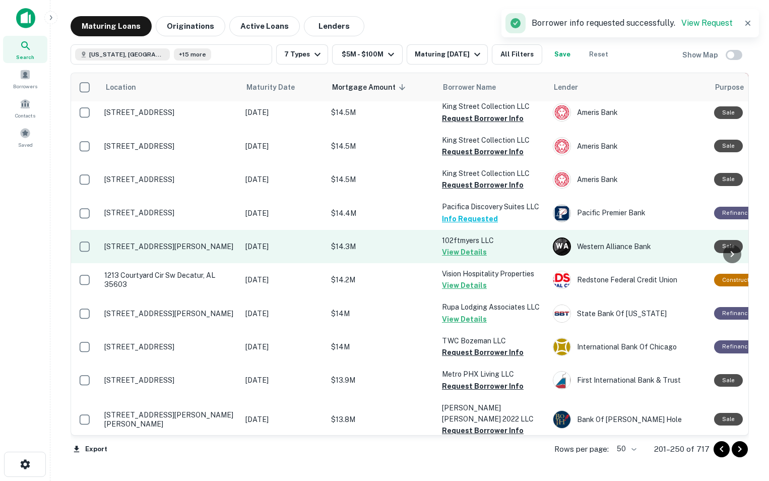
scroll to position [1437, 1]
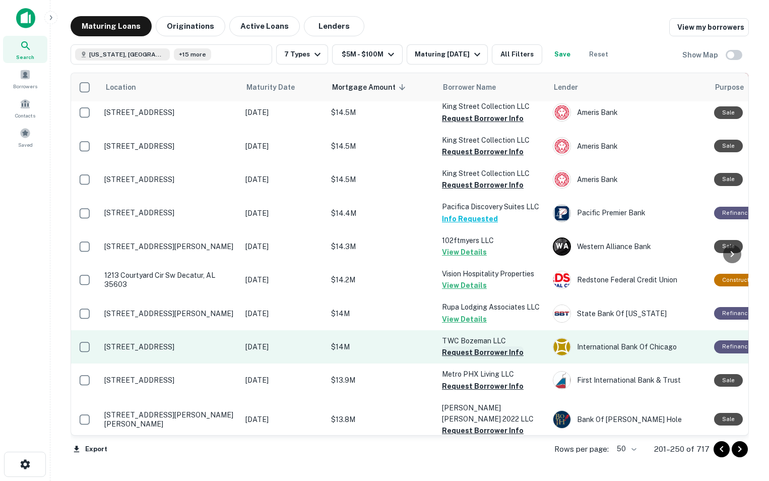
click at [452, 351] on button "Request Borrower Info" at bounding box center [483, 352] width 82 height 12
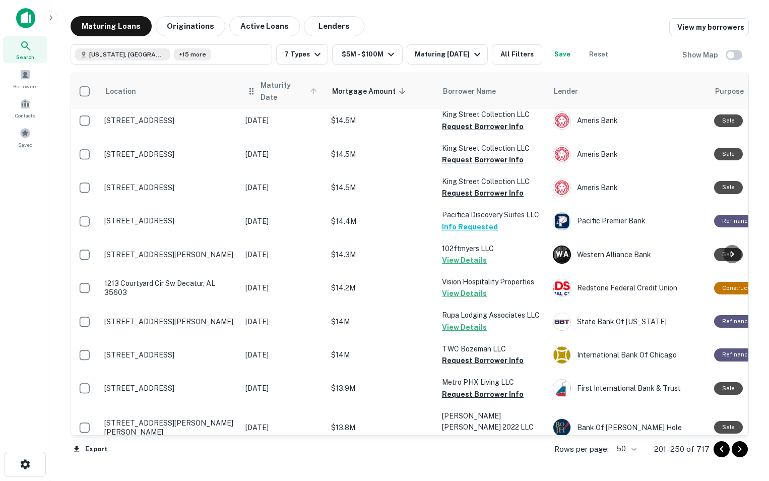
click at [279, 90] on span "Maturity Date" at bounding box center [290, 91] width 59 height 24
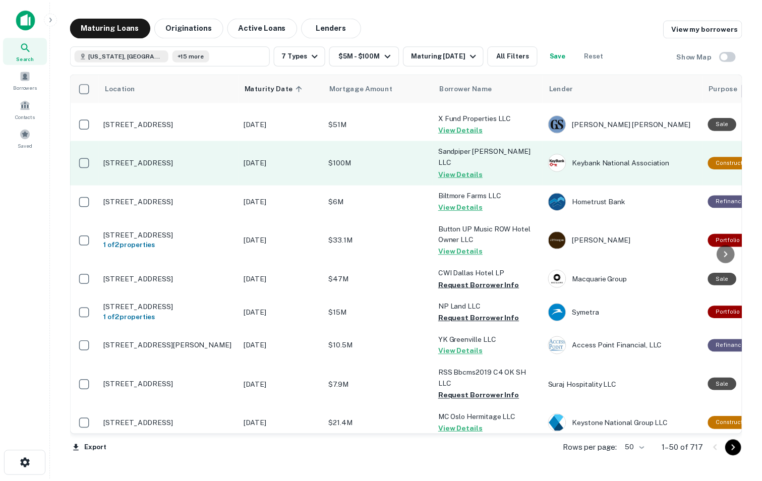
scroll to position [62, 1]
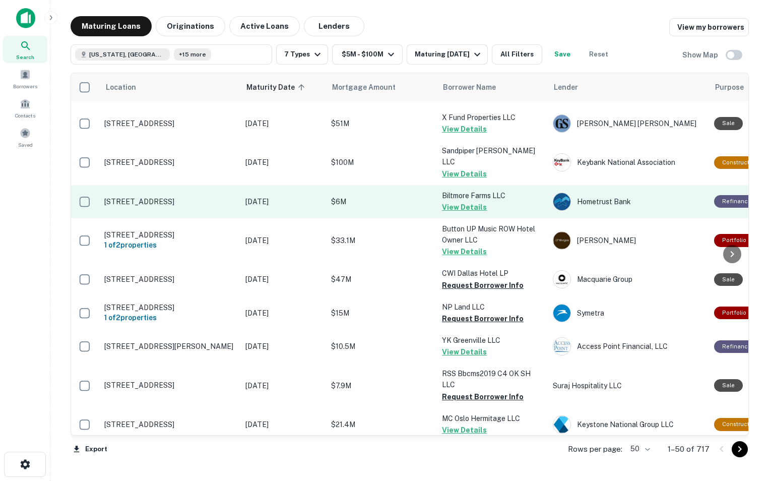
click at [119, 202] on p "[STREET_ADDRESS]" at bounding box center [169, 201] width 131 height 9
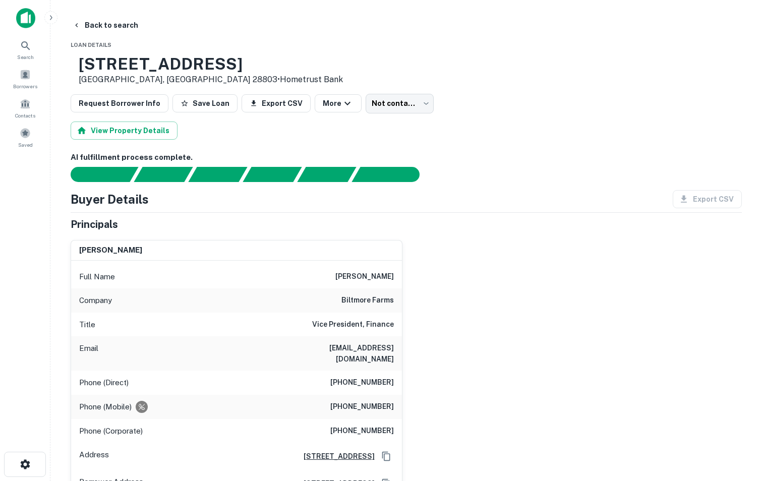
drag, startPoint x: 119, startPoint y: 202, endPoint x: 280, endPoint y: 70, distance: 208.2
click at [280, 70] on div "[STREET_ADDRESS] • Hometrust Bank" at bounding box center [406, 69] width 671 height 31
copy h3 "[STREET_ADDRESS]"
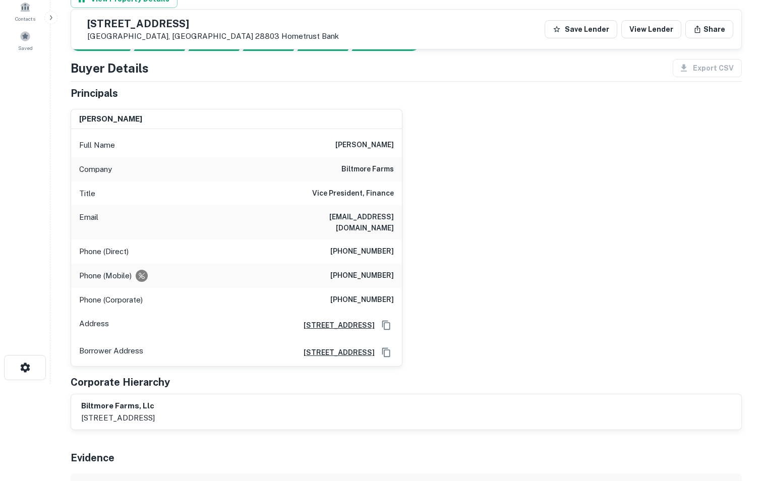
scroll to position [96, 0]
drag, startPoint x: 336, startPoint y: 269, endPoint x: 397, endPoint y: 265, distance: 60.6
click at [397, 265] on div "Phone (Mobile) [PHONE_NUMBER]" at bounding box center [236, 276] width 331 height 24
copy h6 "[PHONE_NUMBER]"
drag, startPoint x: 332, startPoint y: 236, endPoint x: 399, endPoint y: 241, distance: 66.7
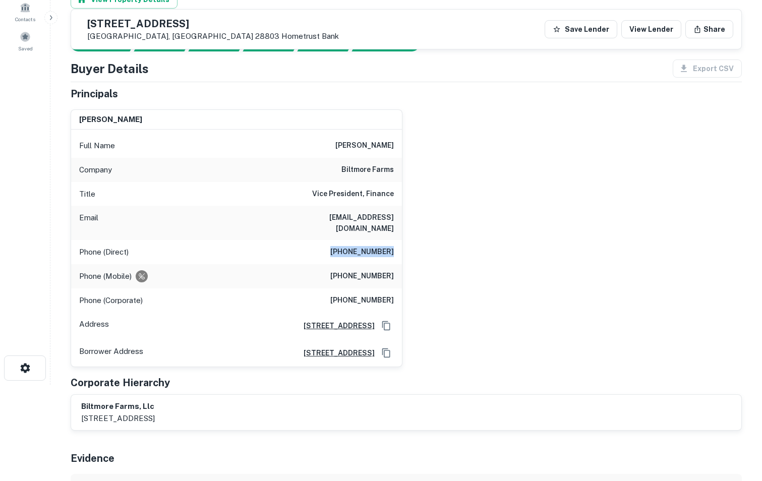
click at [399, 241] on div "Phone (Direct) [PHONE_NUMBER]" at bounding box center [236, 252] width 331 height 24
copy h6 "[PHONE_NUMBER]"
drag, startPoint x: 284, startPoint y: 221, endPoint x: 394, endPoint y: 220, distance: 109.4
click at [394, 220] on div "Email [EMAIL_ADDRESS][DOMAIN_NAME]" at bounding box center [236, 223] width 331 height 34
copy h6 "[EMAIL_ADDRESS][DOMAIN_NAME]"
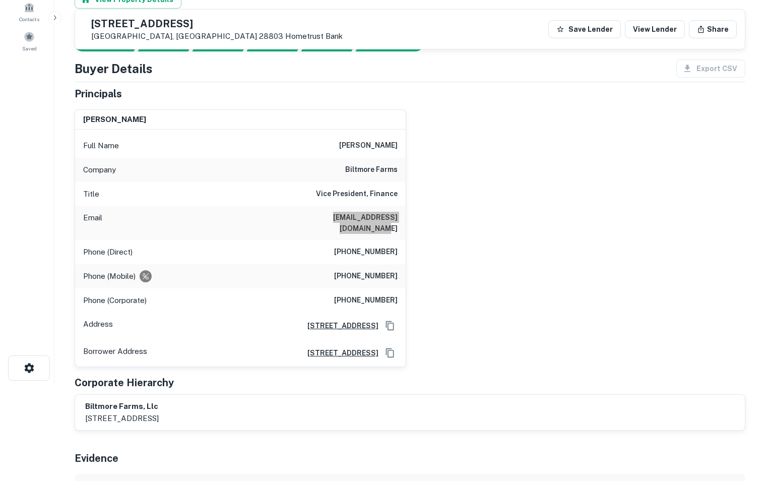
scroll to position [0, 0]
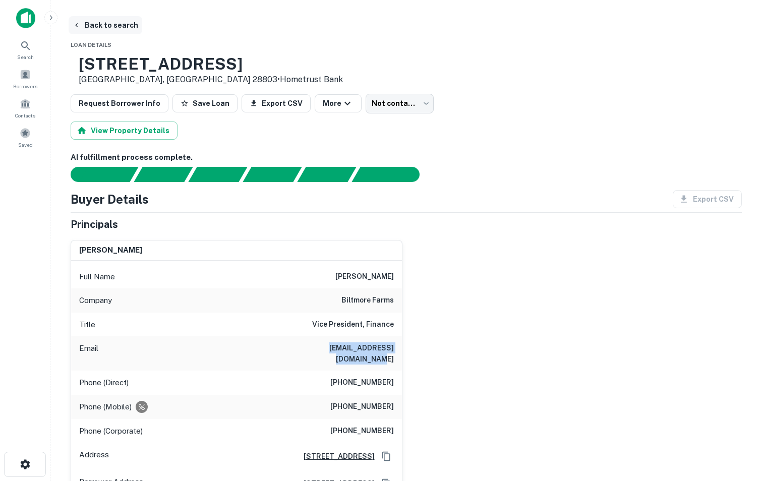
click at [123, 24] on button "Back to search" at bounding box center [106, 25] width 74 height 18
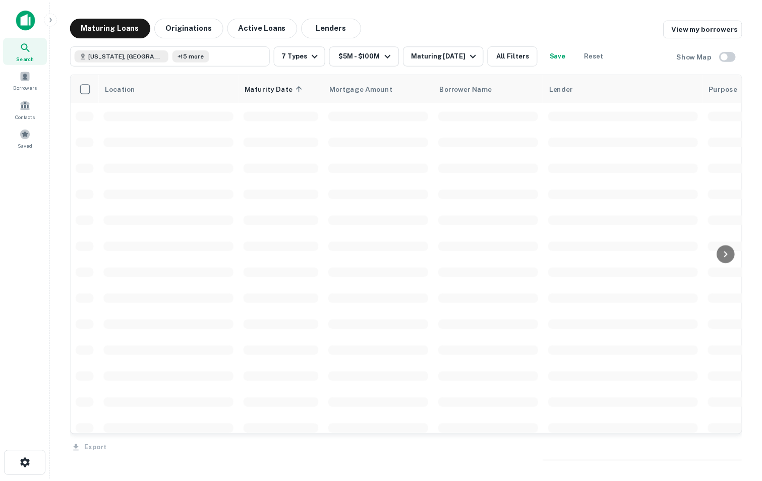
scroll to position [62, 0]
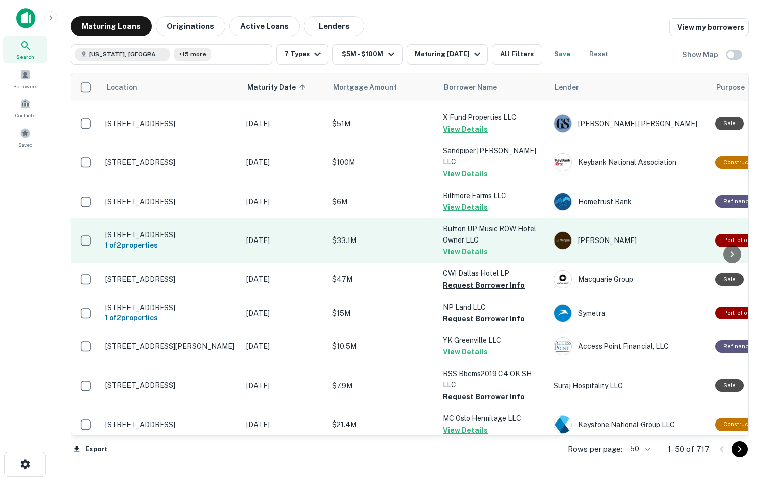
click at [208, 231] on p "[STREET_ADDRESS]" at bounding box center [170, 234] width 131 height 9
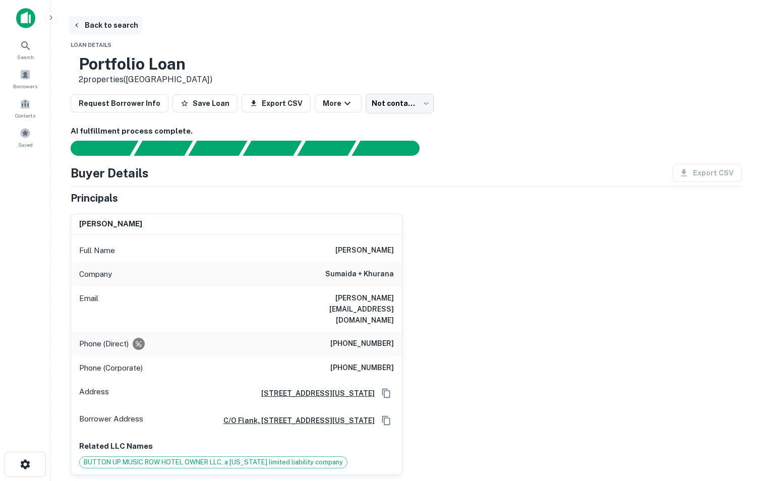
click at [111, 23] on button "Back to search" at bounding box center [106, 25] width 74 height 18
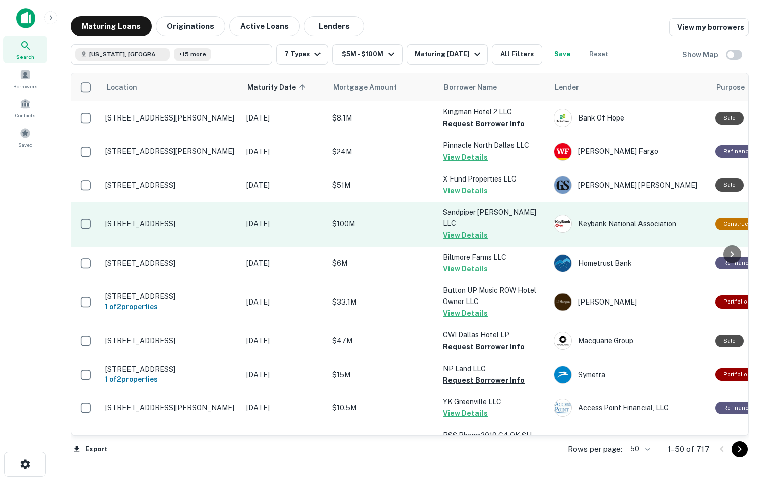
scroll to position [62, 0]
